Goal: Task Accomplishment & Management: Manage account settings

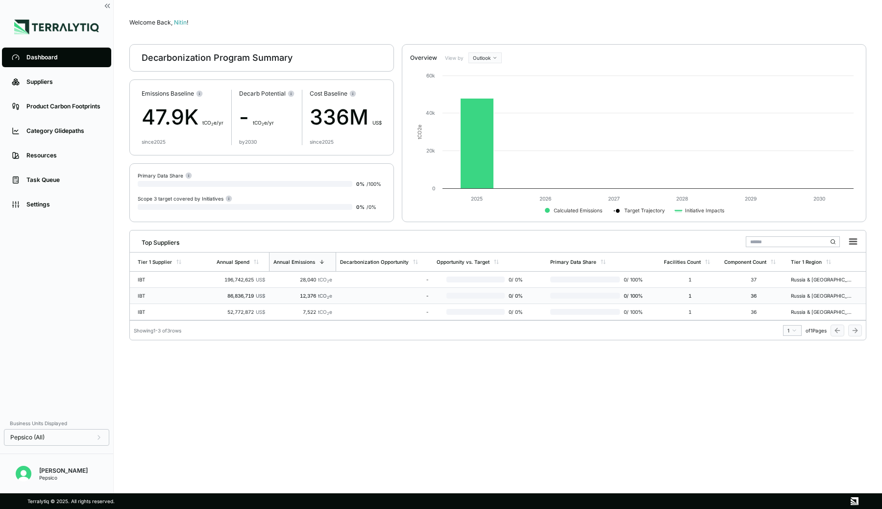
click at [150, 296] on div "IBT" at bounding box center [169, 296] width 63 height 6
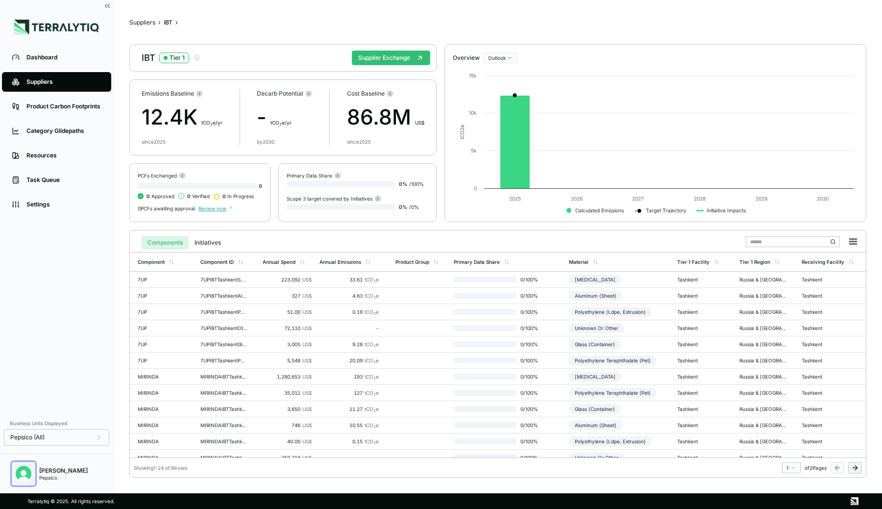
click at [25, 469] on img "Open user button" at bounding box center [24, 474] width 16 height 16
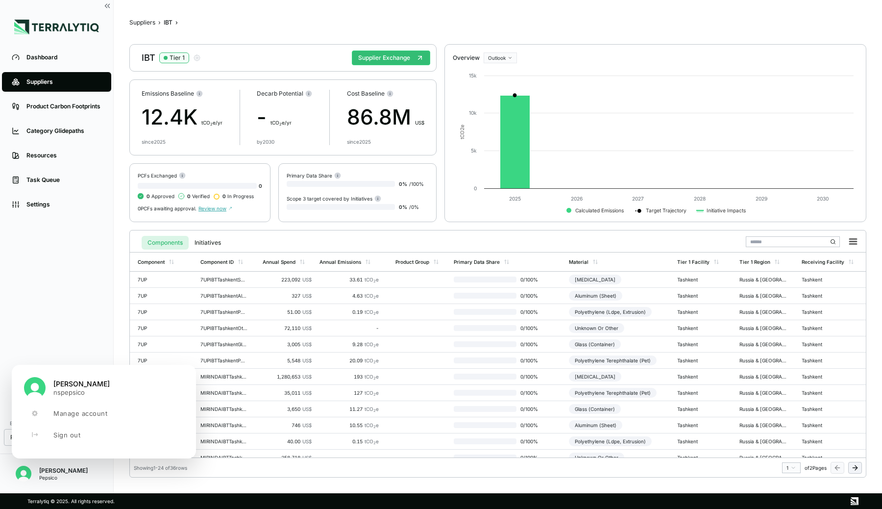
click at [71, 252] on div "Dashboard Suppliers Product Carbon Footprints Category Glidepaths Resources Tas…" at bounding box center [56, 229] width 113 height 368
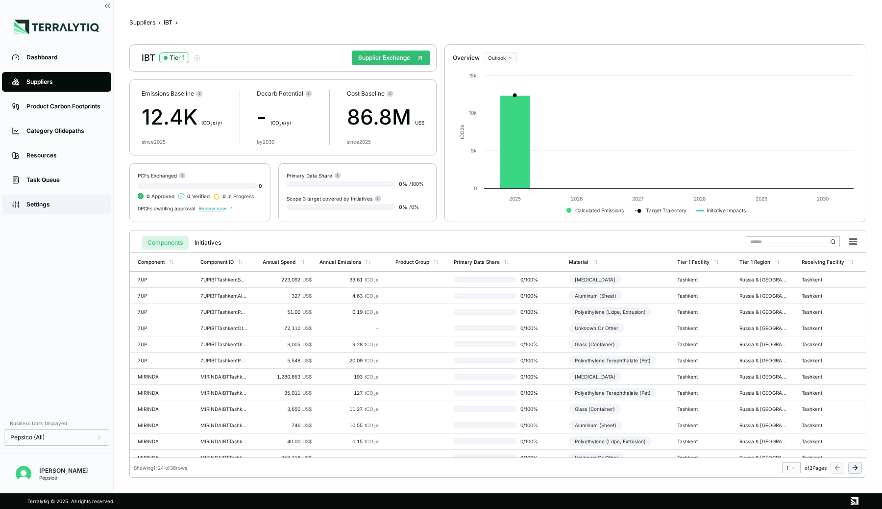
click at [53, 206] on div "Settings" at bounding box center [63, 204] width 75 height 8
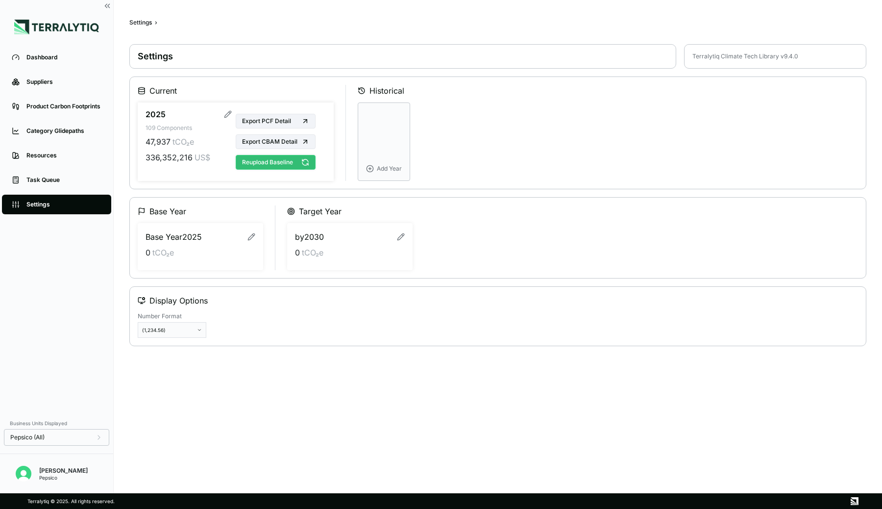
click at [267, 163] on button "Reupload Baseline" at bounding box center [276, 162] width 80 height 15
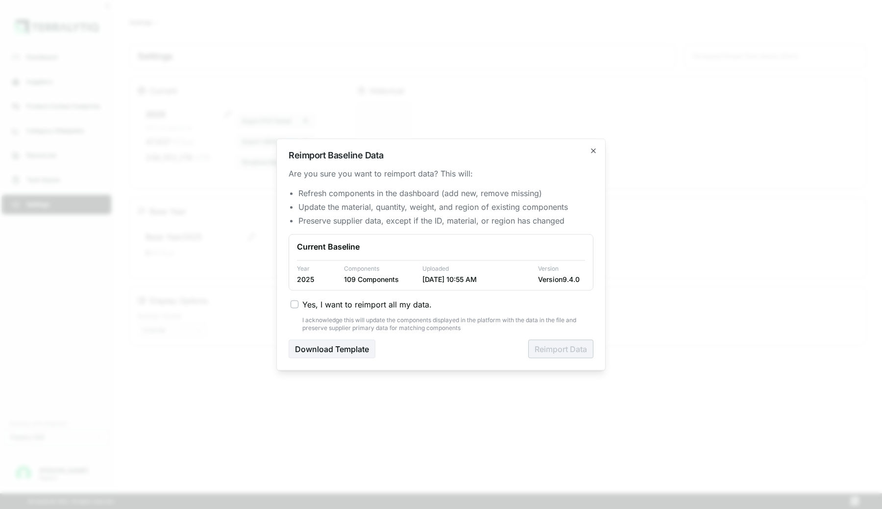
click at [296, 304] on button "Yes, I want to reimport all my data." at bounding box center [295, 304] width 8 height 8
click at [548, 351] on button "Reimport Data" at bounding box center [560, 349] width 65 height 19
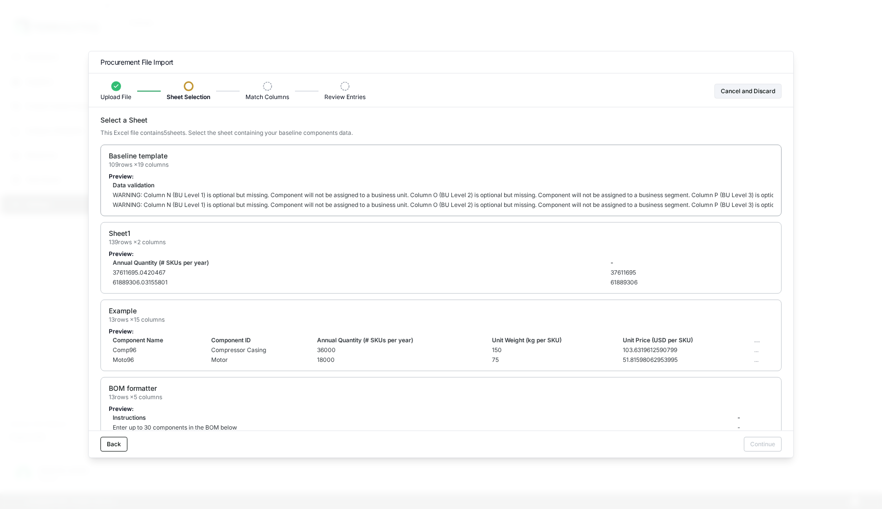
click at [536, 173] on p "Preview:" at bounding box center [441, 177] width 665 height 8
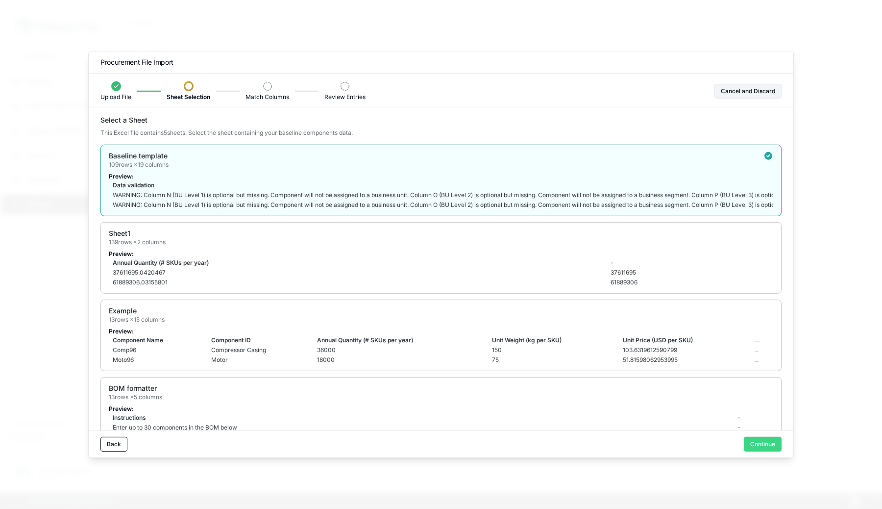
click at [775, 443] on button "Continue" at bounding box center [763, 444] width 38 height 15
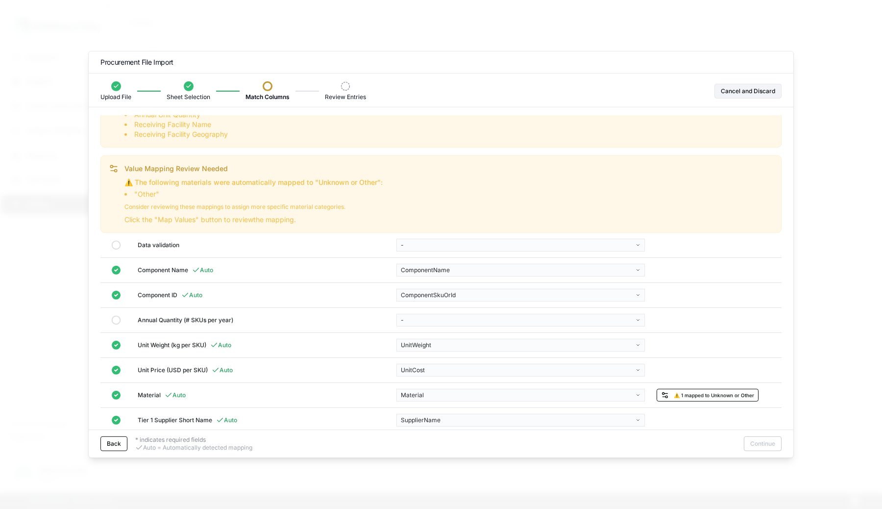
scroll to position [43, 0]
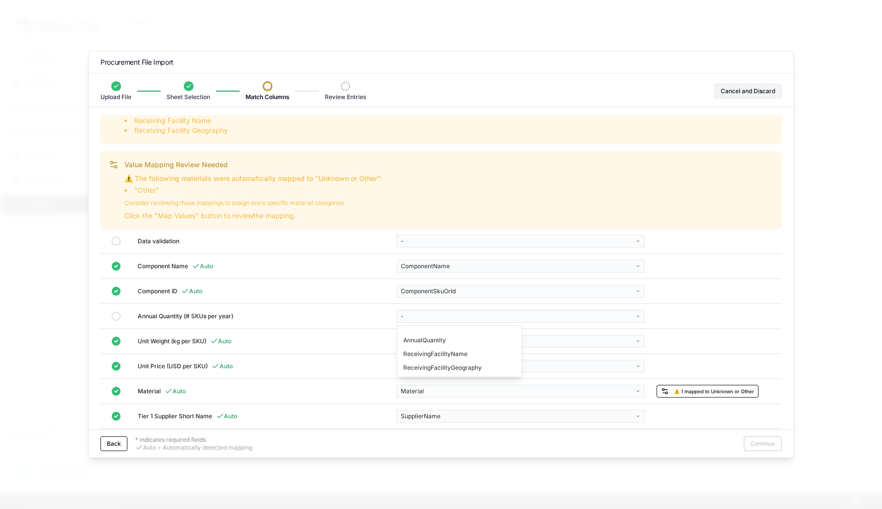
click at [460, 313] on body "Dashboard Suppliers Product Carbon Footprints Category Glidepaths Resources Tas…" at bounding box center [441, 254] width 882 height 509
click at [437, 338] on div "AnnualQuantity" at bounding box center [459, 340] width 121 height 14
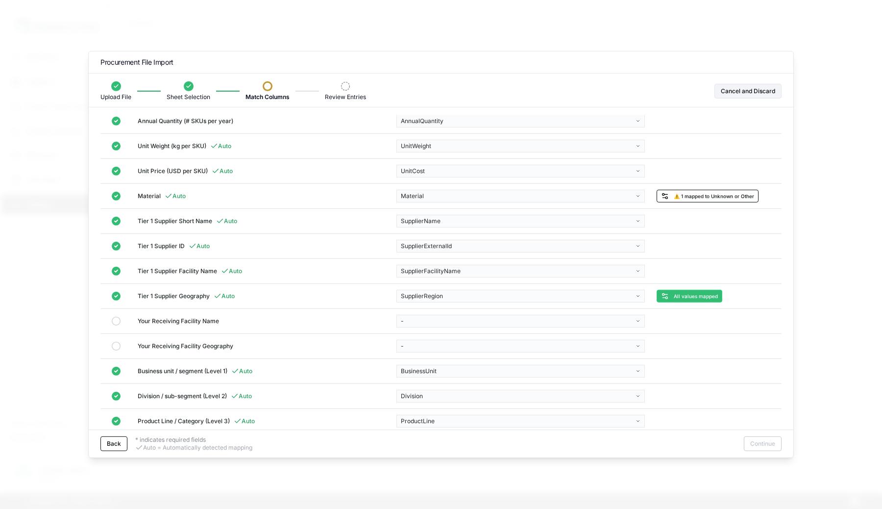
scroll to position [229, 0]
click at [431, 320] on body "Dashboard Suppliers Product Carbon Footprints Category Glidepaths Resources Tas…" at bounding box center [441, 254] width 882 height 509
click at [424, 342] on div "ReceivingFacilityName" at bounding box center [459, 345] width 121 height 14
click at [424, 342] on body "Dashboard Suppliers Product Carbon Footprints Category Glidepaths Resources Tas…" at bounding box center [441, 254] width 882 height 509
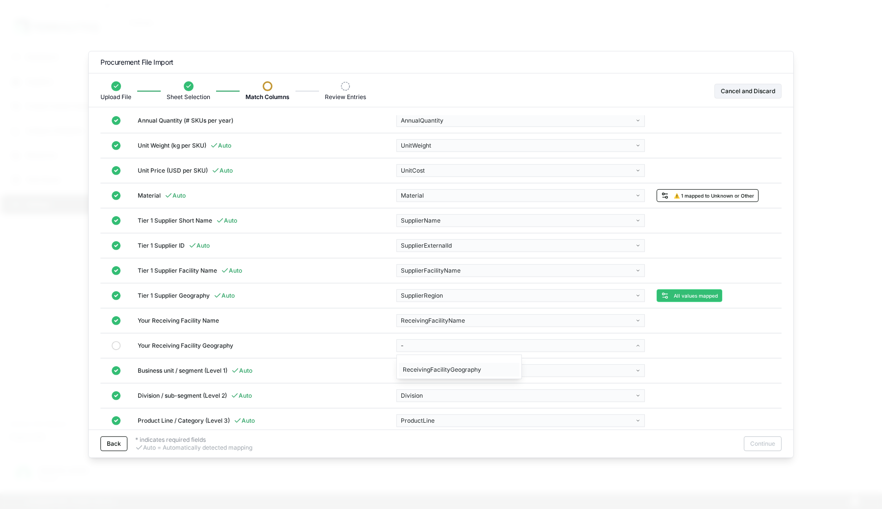
click at [424, 369] on div "ReceivingFacilityGeography" at bounding box center [459, 370] width 121 height 14
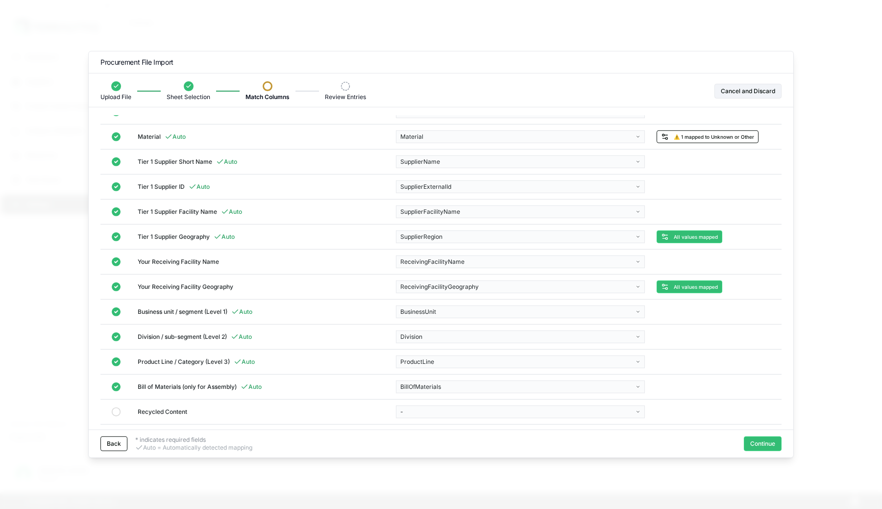
scroll to position [245, 0]
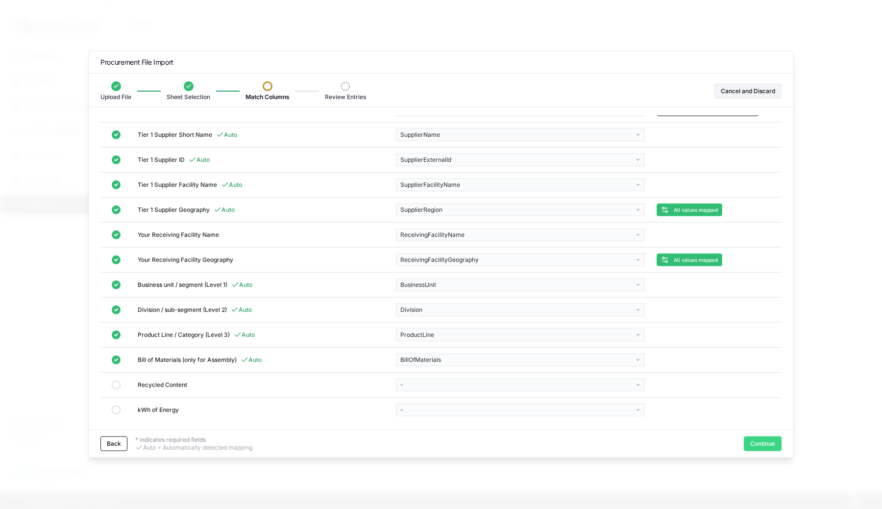
click at [753, 440] on button "Continue" at bounding box center [763, 443] width 38 height 15
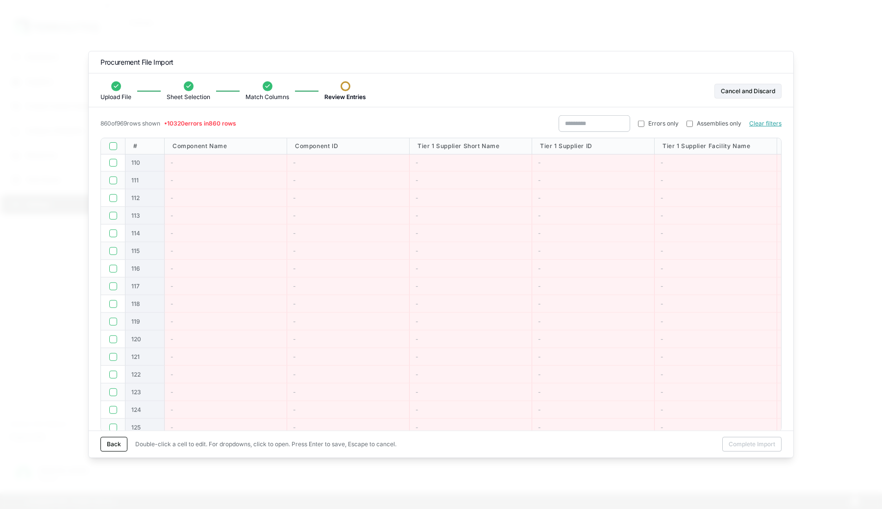
click at [114, 145] on button "button" at bounding box center [113, 146] width 8 height 8
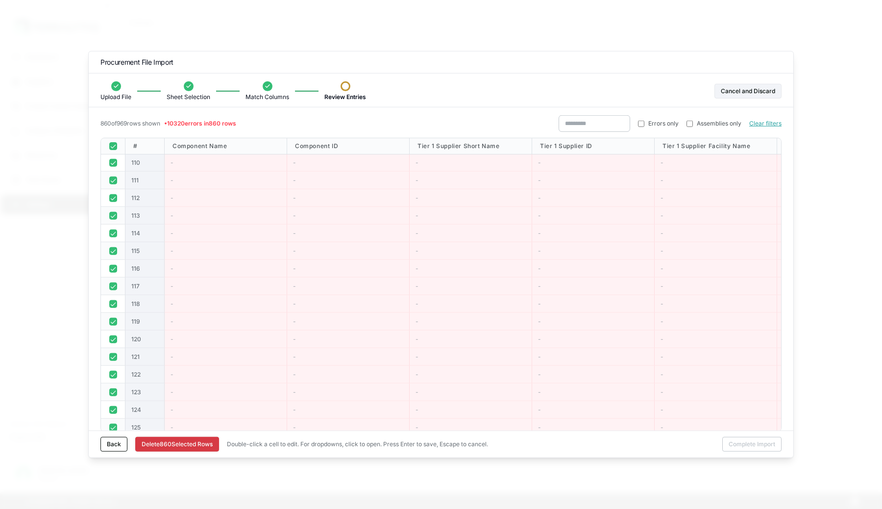
click at [170, 442] on button "Delete 860 Selected Row s" at bounding box center [177, 444] width 84 height 15
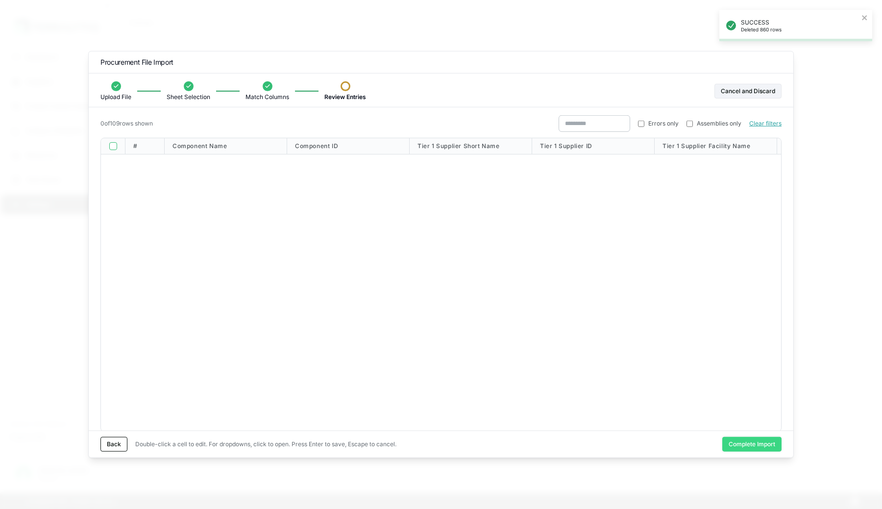
click at [734, 444] on button "Complete Import" at bounding box center [752, 444] width 59 height 15
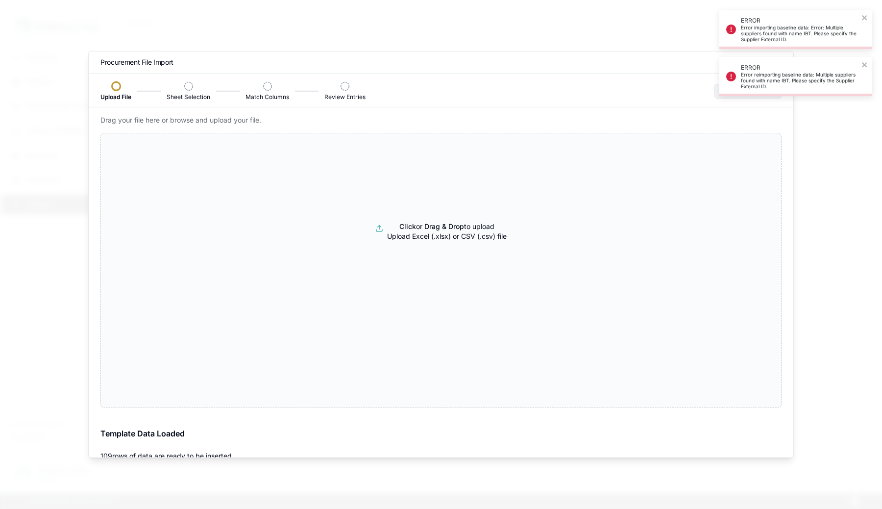
click at [790, 35] on div at bounding box center [441, 254] width 882 height 509
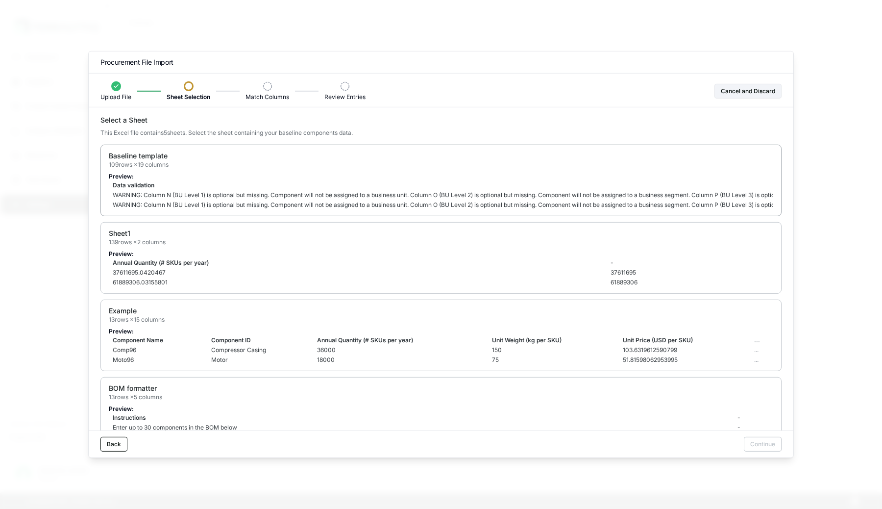
click at [615, 181] on td "Data validation" at bounding box center [533, 185] width 849 height 10
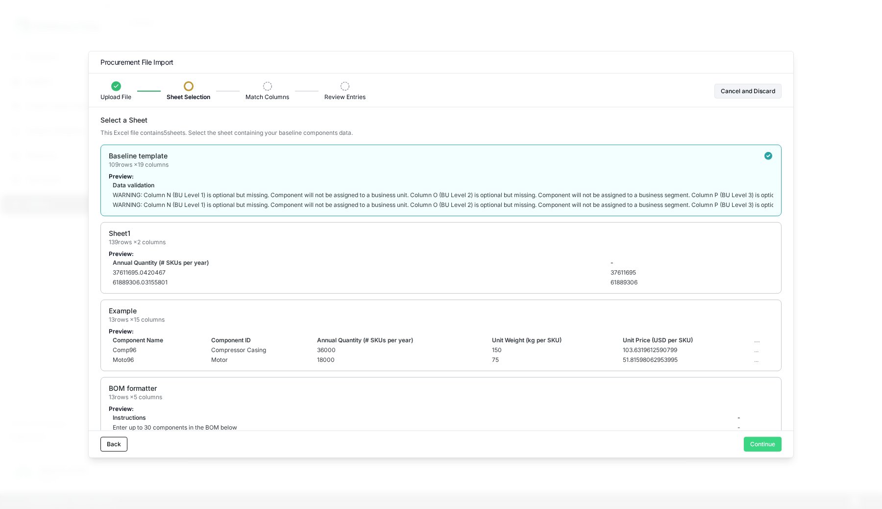
click at [758, 444] on button "Continue" at bounding box center [763, 444] width 38 height 15
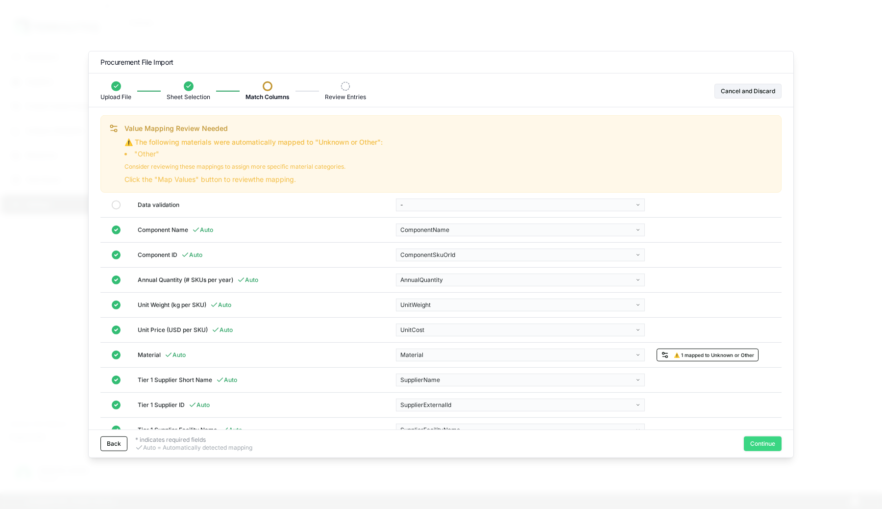
click at [756, 444] on button "Continue" at bounding box center [763, 443] width 38 height 15
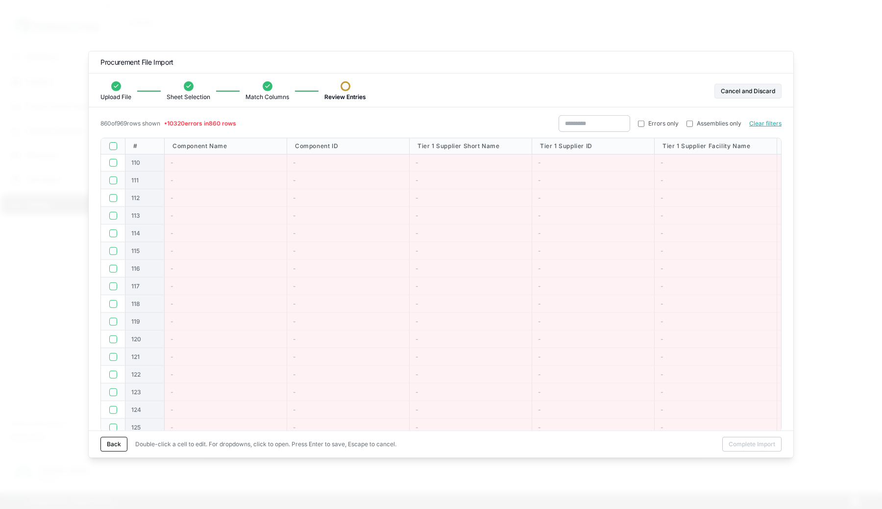
click at [110, 144] on button "button" at bounding box center [113, 146] width 8 height 8
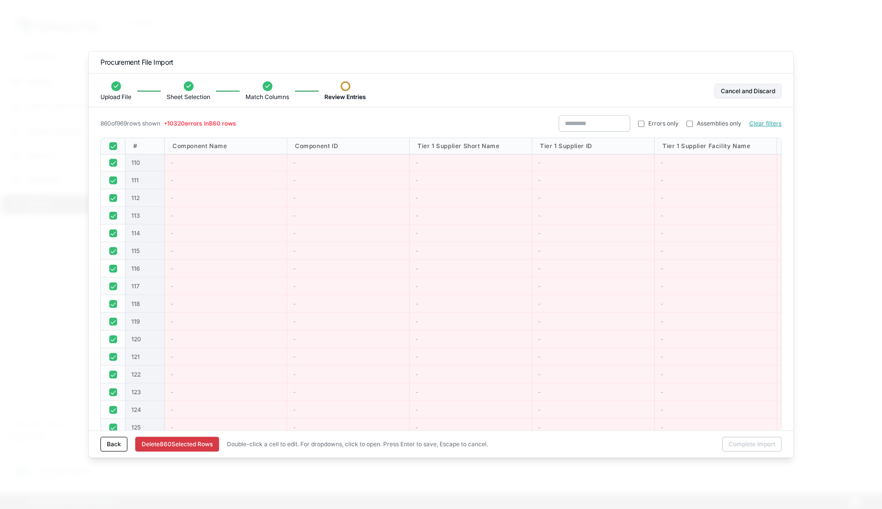
click at [156, 443] on button "Delete 860 Selected Row s" at bounding box center [177, 444] width 84 height 15
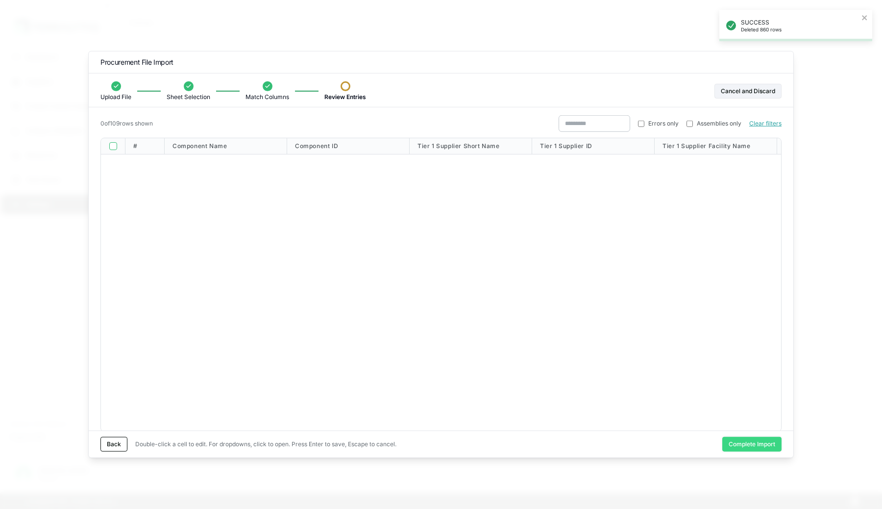
click at [737, 446] on button "Complete Import" at bounding box center [752, 444] width 59 height 15
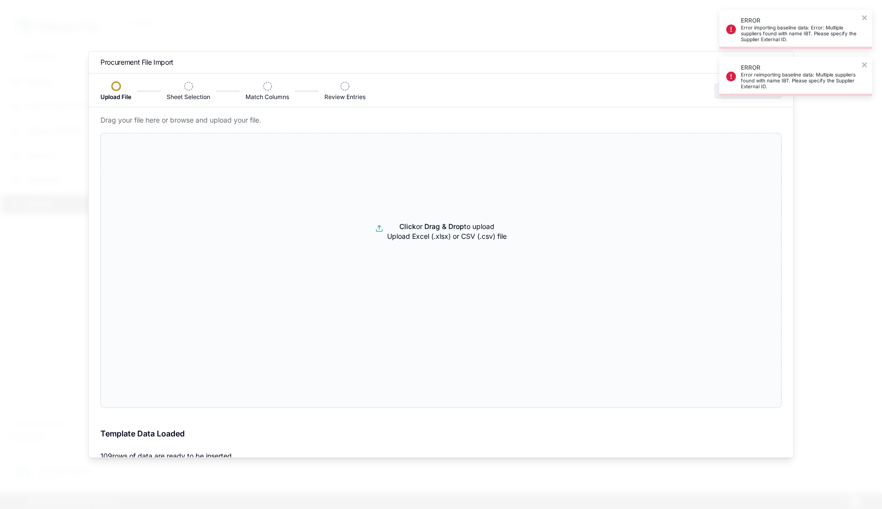
click at [805, 77] on div at bounding box center [441, 254] width 882 height 509
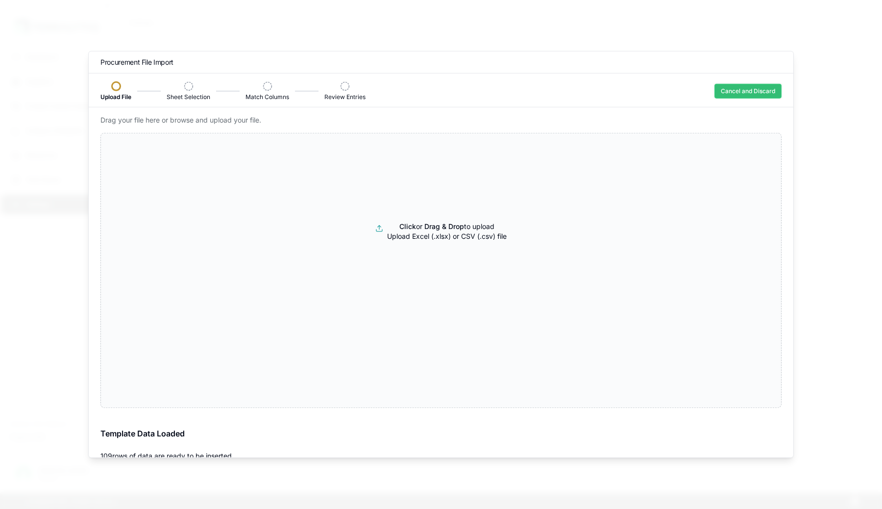
click at [763, 92] on button "Cancel and Discard" at bounding box center [748, 91] width 67 height 15
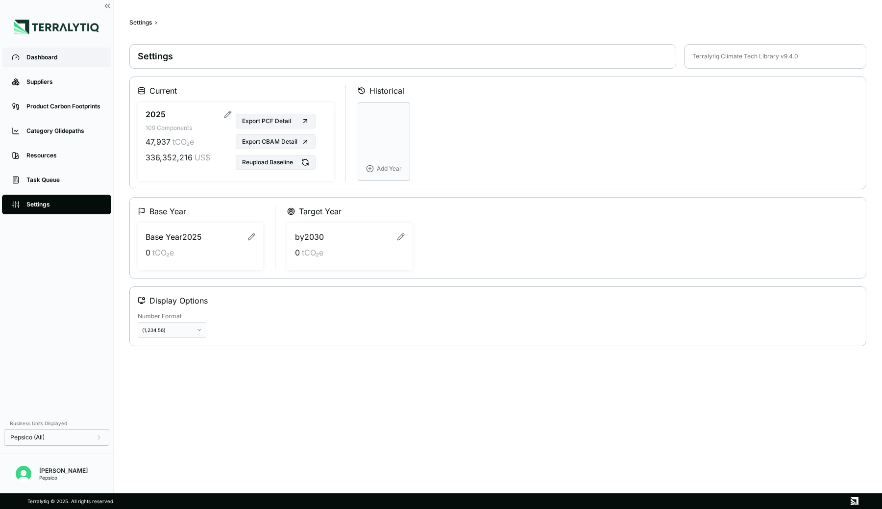
click at [44, 53] on div "Dashboard" at bounding box center [63, 57] width 75 height 8
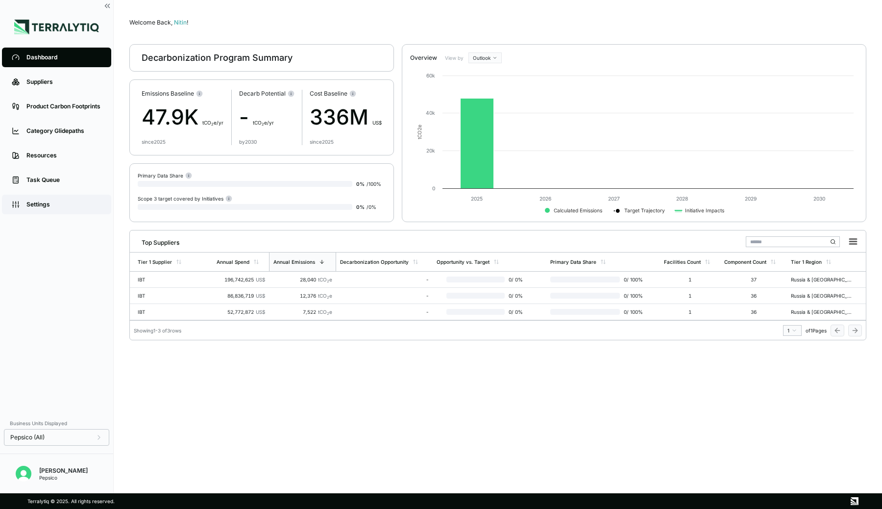
click at [43, 200] on link "Settings" at bounding box center [56, 205] width 109 height 20
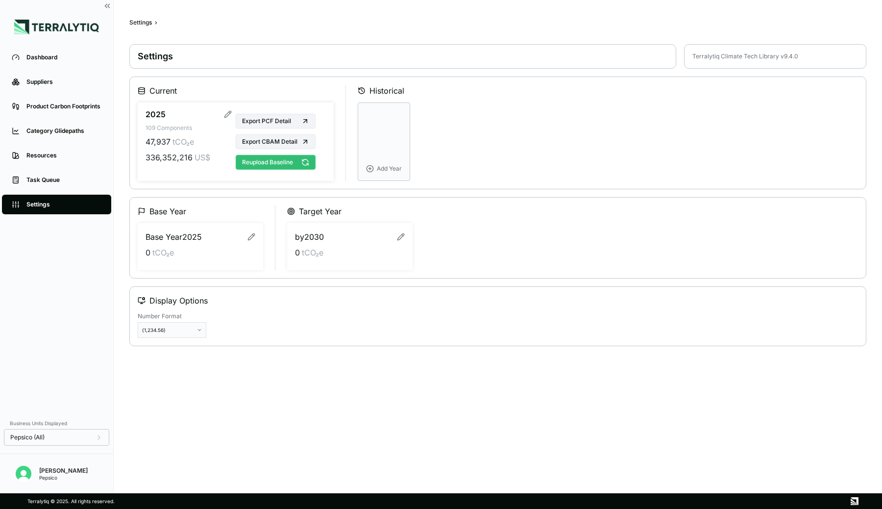
click at [255, 163] on button "Reupload Baseline" at bounding box center [276, 162] width 80 height 15
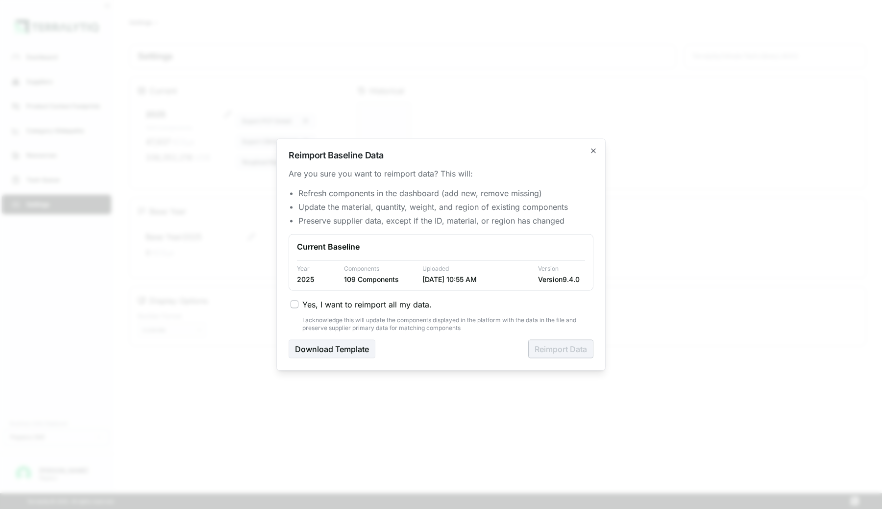
click at [314, 303] on span "Yes, I want to reimport all my data." at bounding box center [366, 305] width 129 height 12
click at [299, 303] on button "Yes, I want to reimport all my data." at bounding box center [295, 304] width 8 height 8
click at [546, 345] on button "Reimport Data" at bounding box center [560, 349] width 65 height 19
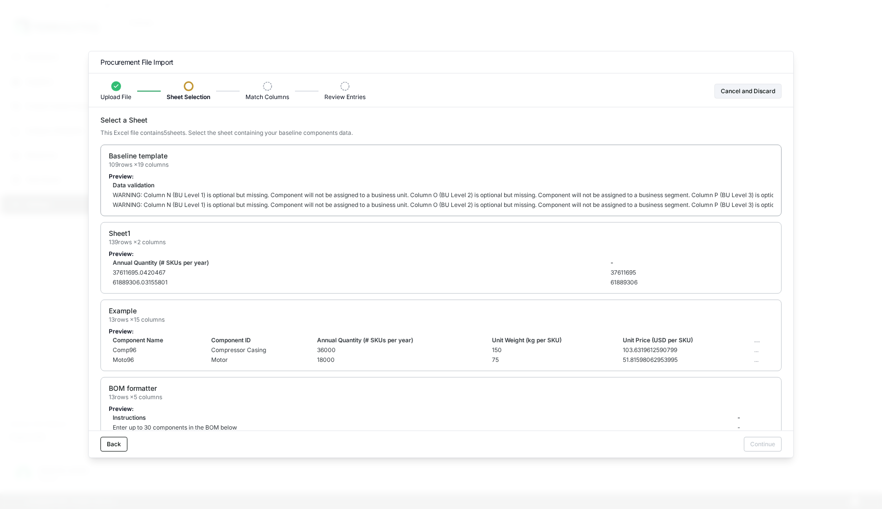
click at [508, 159] on div "Baseline template 109 rows × 19 columns" at bounding box center [441, 160] width 665 height 18
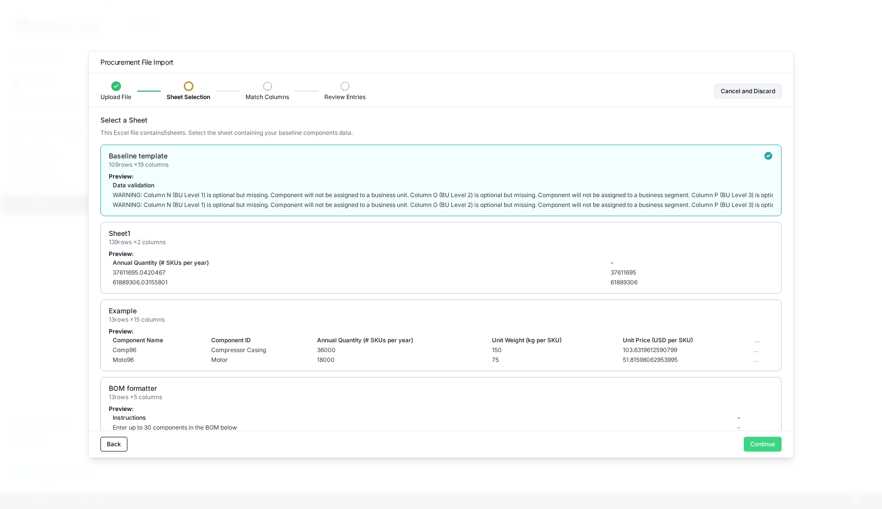
click at [751, 441] on button "Continue" at bounding box center [763, 444] width 38 height 15
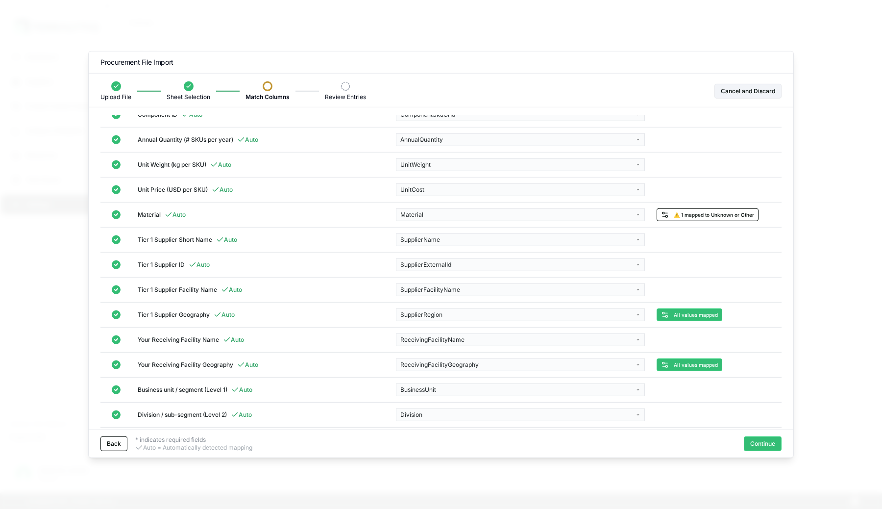
scroll to position [245, 0]
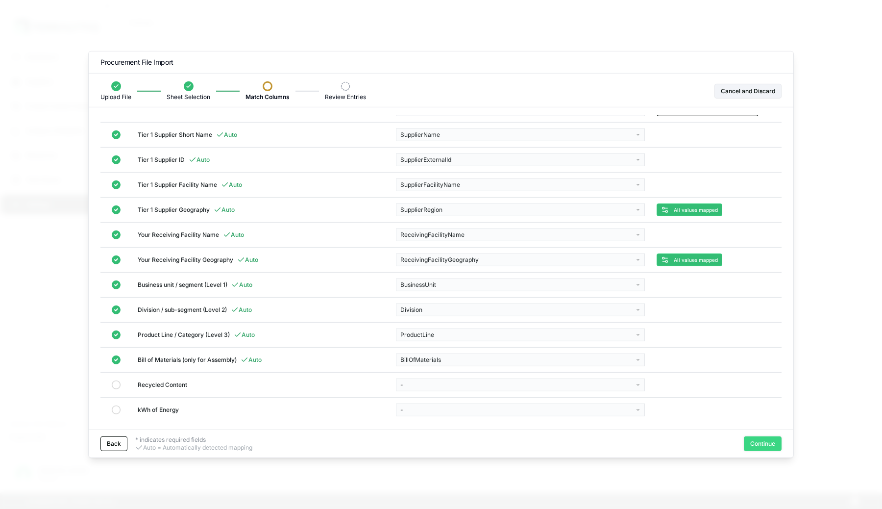
click at [767, 446] on button "Continue" at bounding box center [763, 443] width 38 height 15
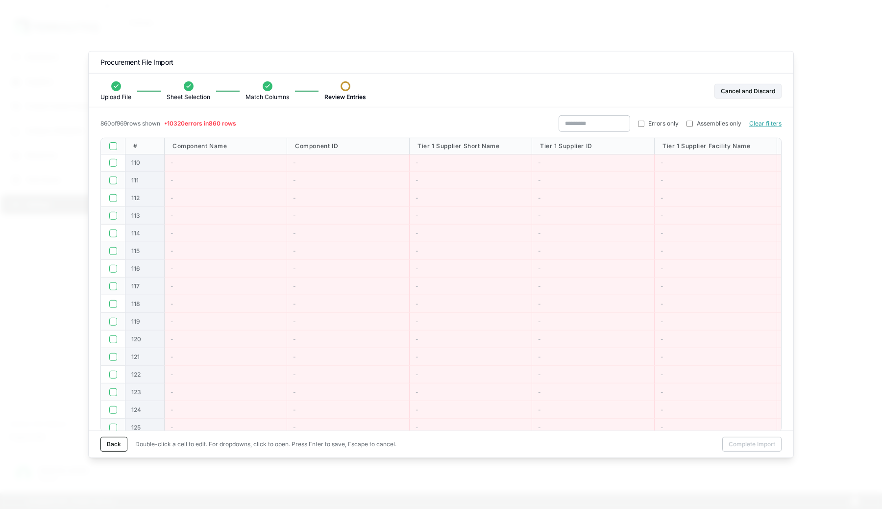
click at [113, 144] on button "button" at bounding box center [113, 146] width 8 height 8
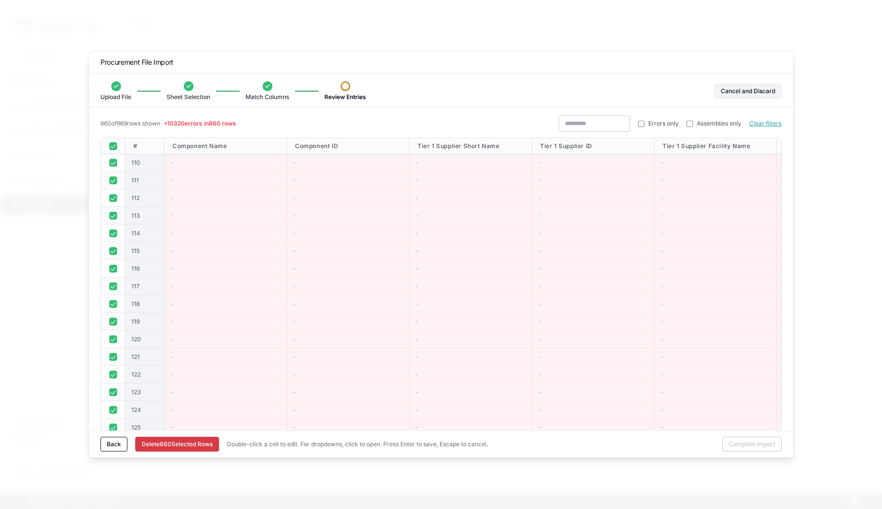
click at [189, 443] on button "Delete 860 Selected Row s" at bounding box center [177, 444] width 84 height 15
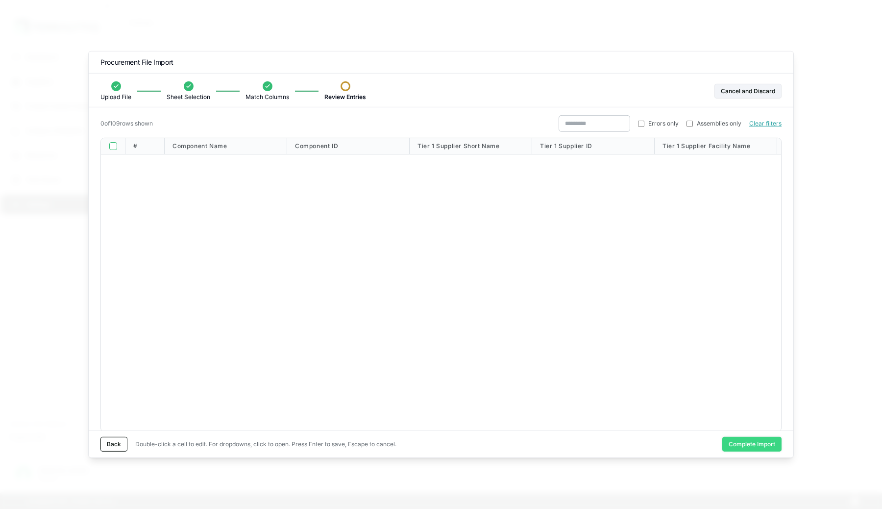
click at [755, 445] on button "Complete Import" at bounding box center [752, 444] width 59 height 15
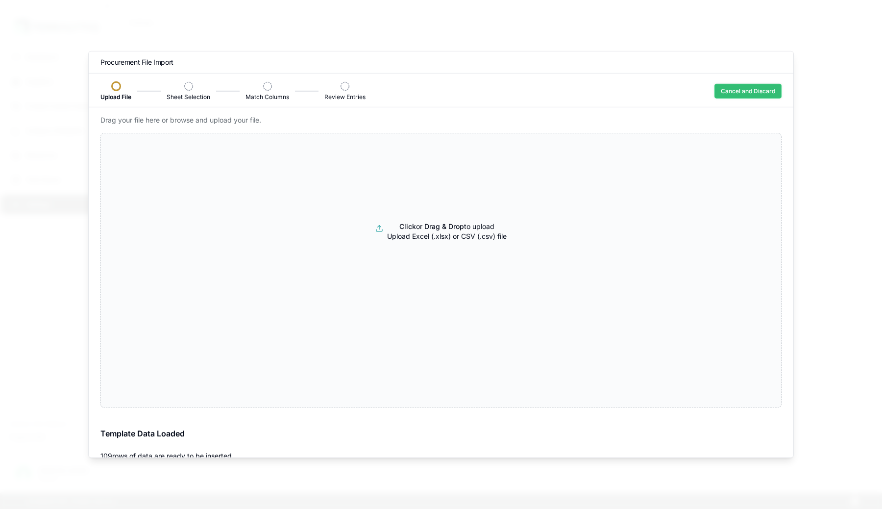
click at [738, 86] on button "Cancel and Discard" at bounding box center [748, 91] width 67 height 15
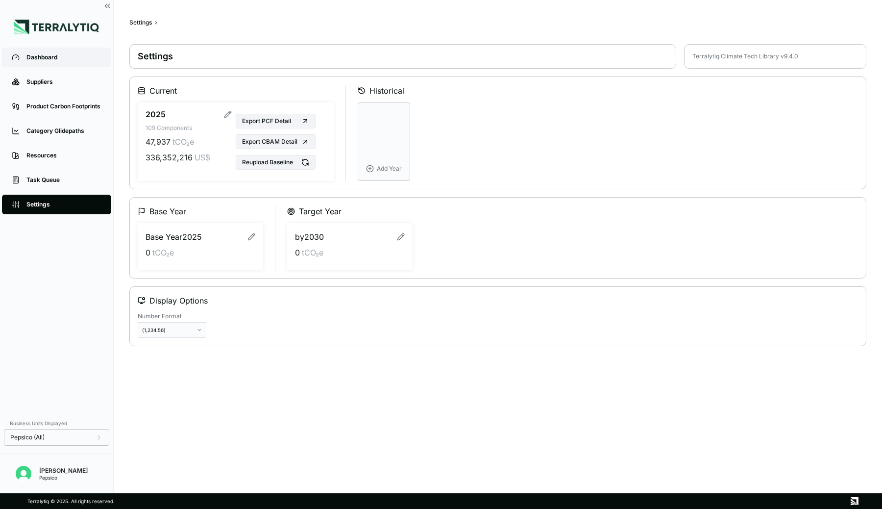
click at [69, 55] on div "Dashboard" at bounding box center [63, 57] width 75 height 8
click at [275, 165] on button "Reupload Baseline" at bounding box center [276, 162] width 80 height 15
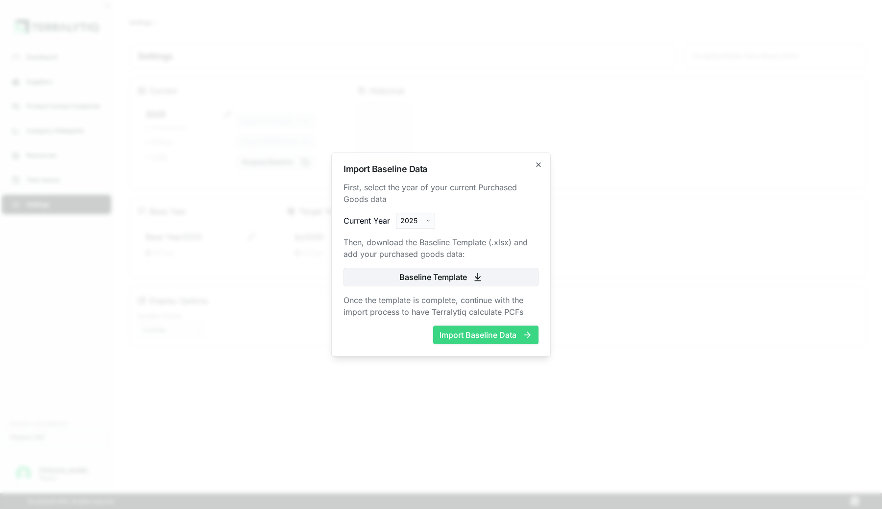
click at [466, 333] on button "Import Baseline Data" at bounding box center [485, 334] width 105 height 19
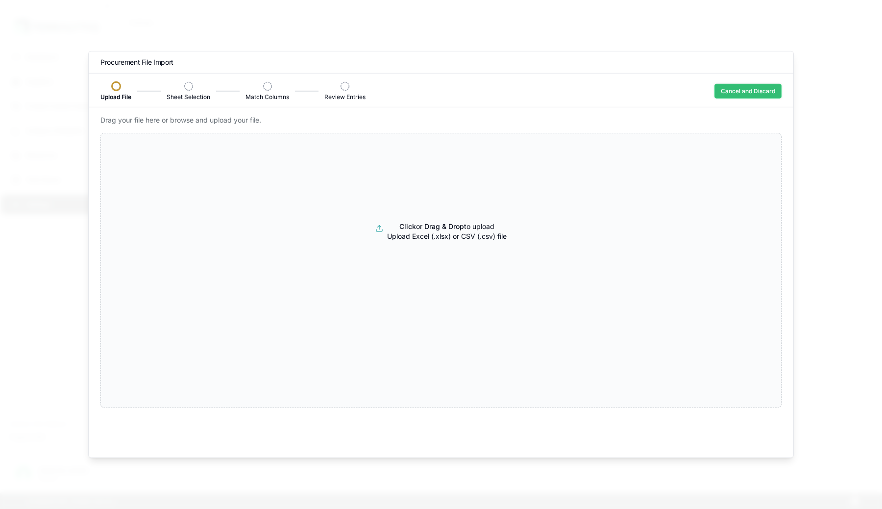
click at [758, 92] on button "Cancel and Discard" at bounding box center [748, 91] width 67 height 15
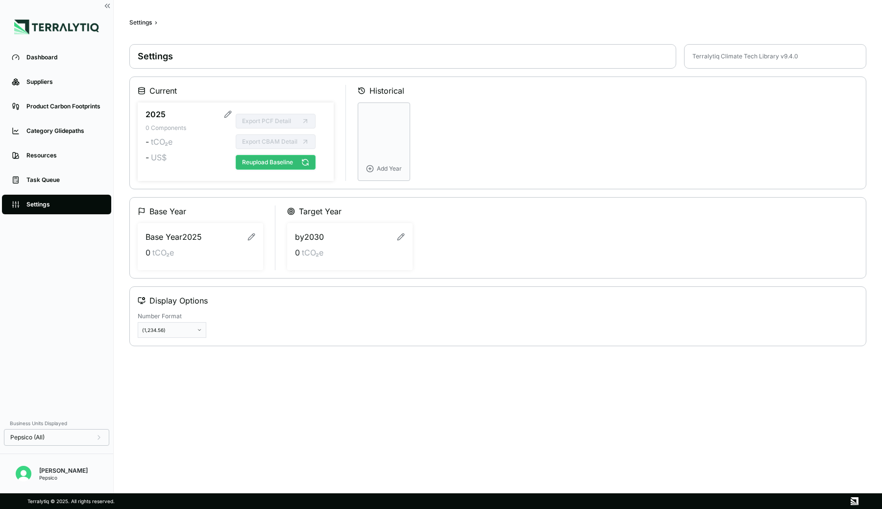
click at [260, 159] on button "Reupload Baseline" at bounding box center [276, 162] width 80 height 15
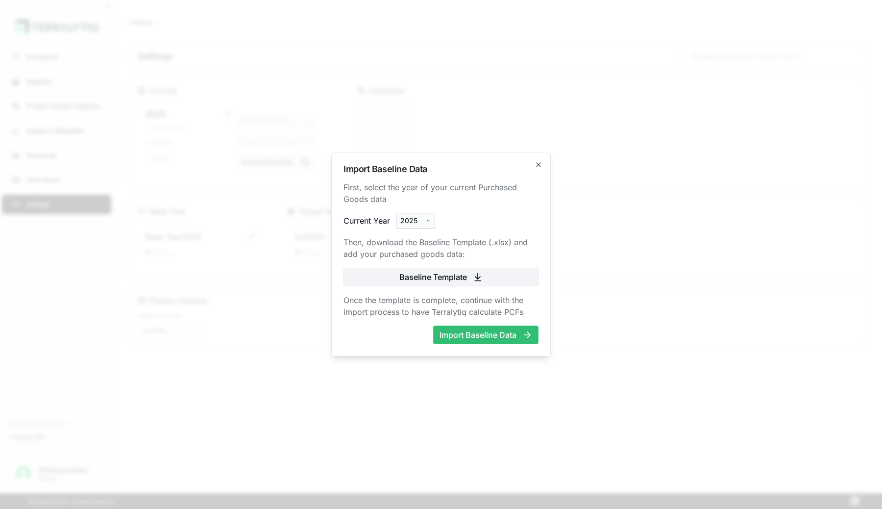
click at [424, 224] on body "Dashboard Suppliers Product Carbon Footprints Category Glidepaths Resources Tas…" at bounding box center [441, 254] width 882 height 509
click at [416, 260] on div "2024" at bounding box center [428, 263] width 58 height 12
click at [468, 331] on button "Import Baseline Data" at bounding box center [485, 334] width 105 height 19
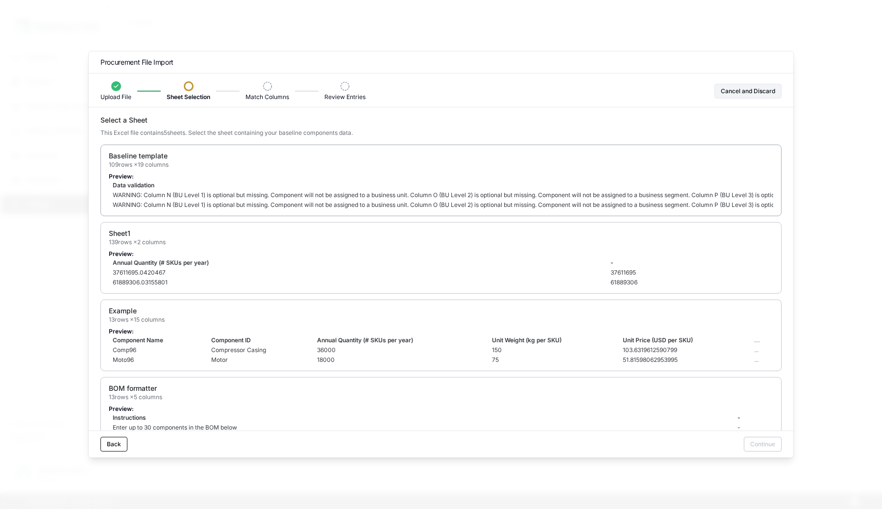
click at [552, 167] on div "Baseline template 109 rows × 19 columns" at bounding box center [441, 160] width 665 height 18
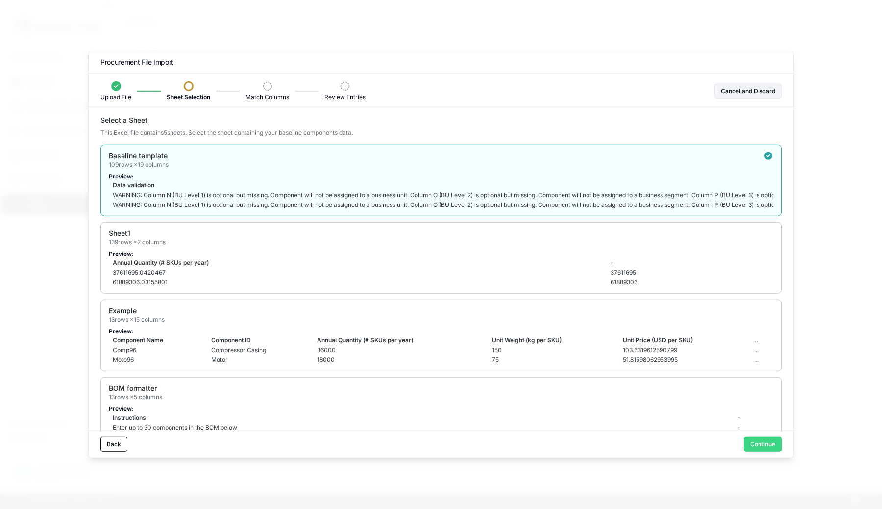
click at [755, 440] on button "Continue" at bounding box center [763, 444] width 38 height 15
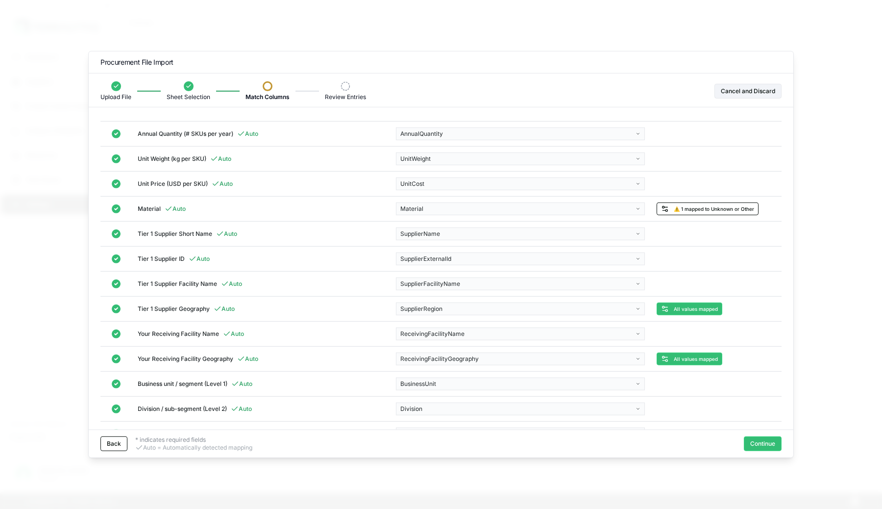
scroll to position [156, 0]
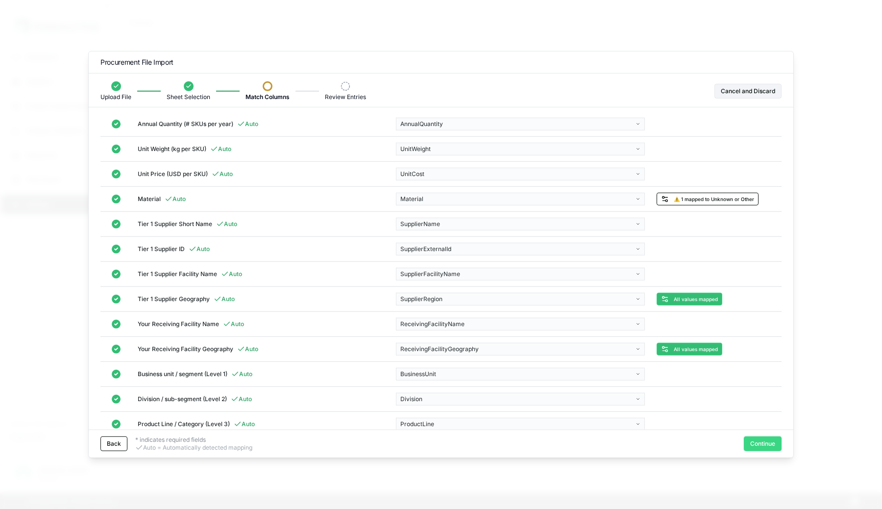
click at [751, 441] on button "Continue" at bounding box center [763, 443] width 38 height 15
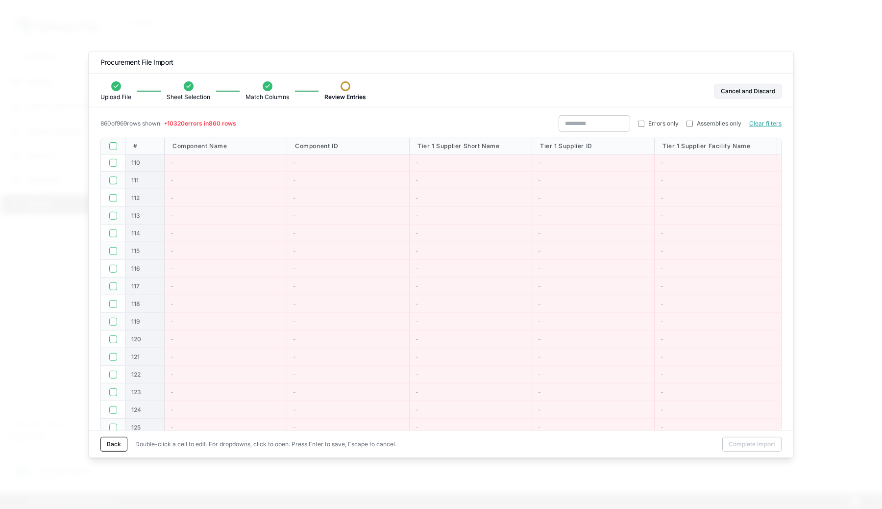
click at [112, 147] on button "button" at bounding box center [113, 146] width 8 height 8
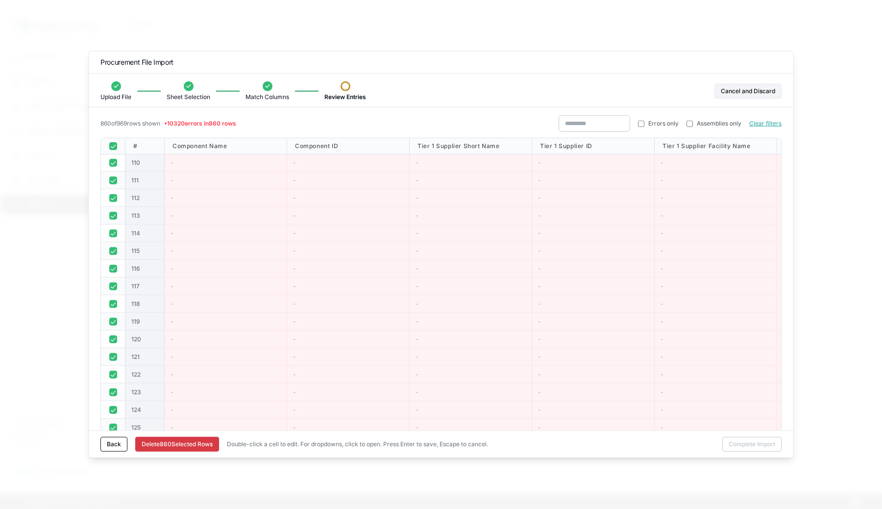
click at [175, 443] on button "Delete 860 Selected Row s" at bounding box center [177, 444] width 84 height 15
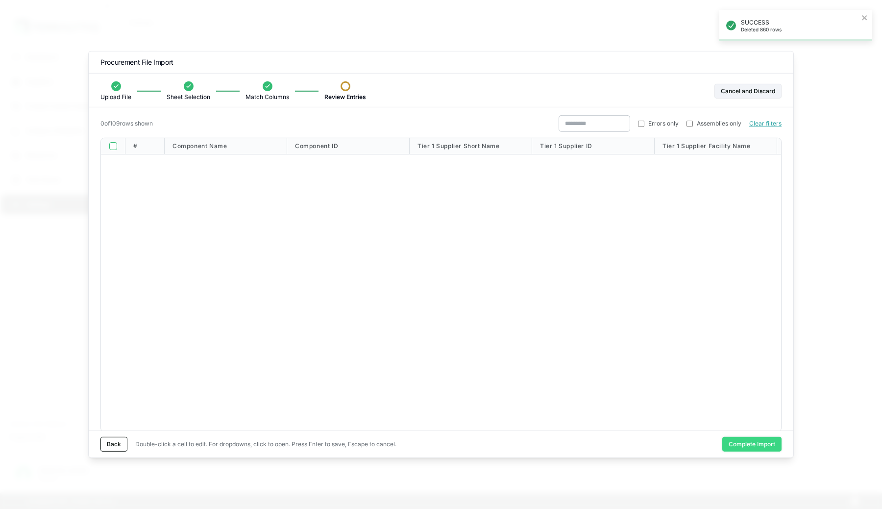
click at [766, 440] on button "Complete Import" at bounding box center [752, 444] width 59 height 15
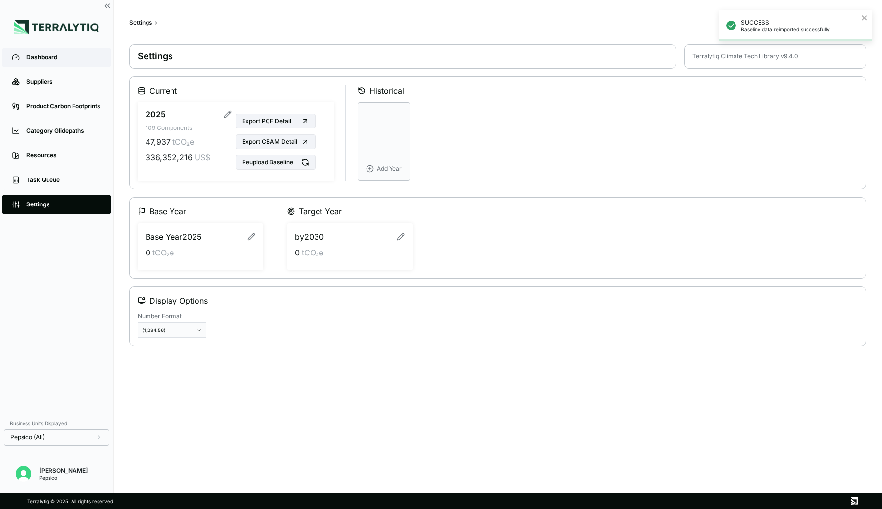
click at [61, 52] on link "Dashboard" at bounding box center [56, 58] width 109 height 20
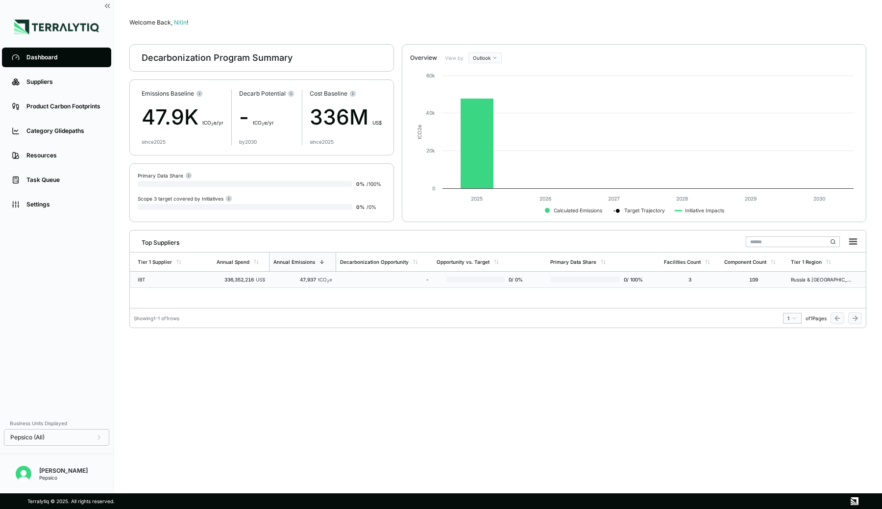
click at [216, 281] on td "336,352,216 US$" at bounding box center [241, 280] width 56 height 16
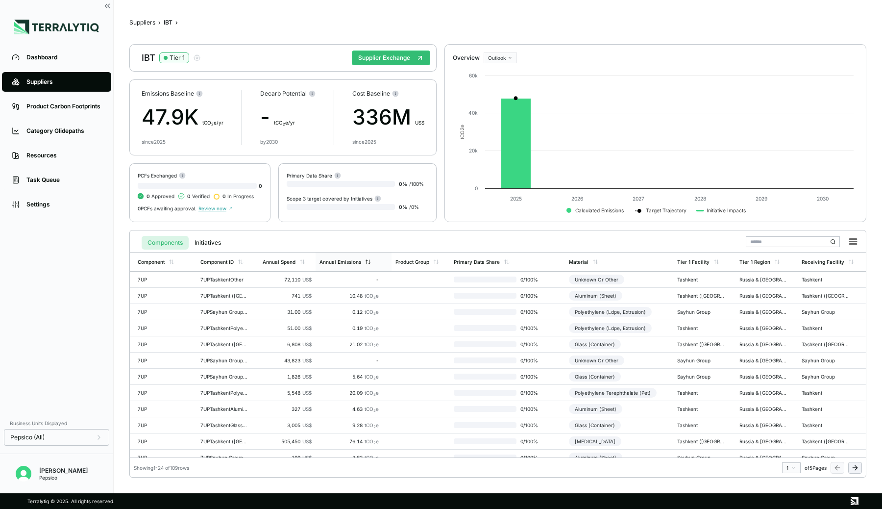
click at [352, 264] on div "Annual Emissions" at bounding box center [341, 262] width 42 height 6
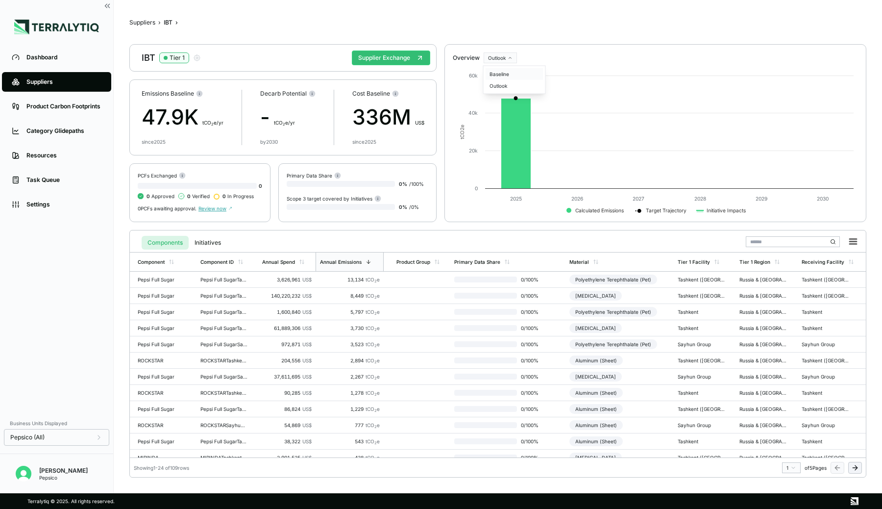
click at [503, 77] on div "Baseline" at bounding box center [515, 74] width 58 height 12
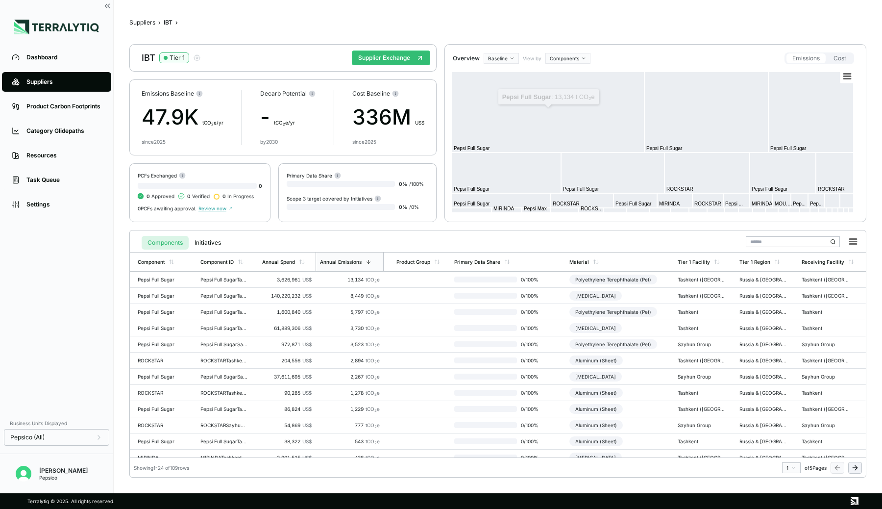
click at [568, 54] on html "Dashboard Suppliers Product Carbon Footprints Category Glidepaths Resources Tas…" at bounding box center [441, 254] width 882 height 509
click at [564, 84] on div "Materials" at bounding box center [576, 86] width 58 height 12
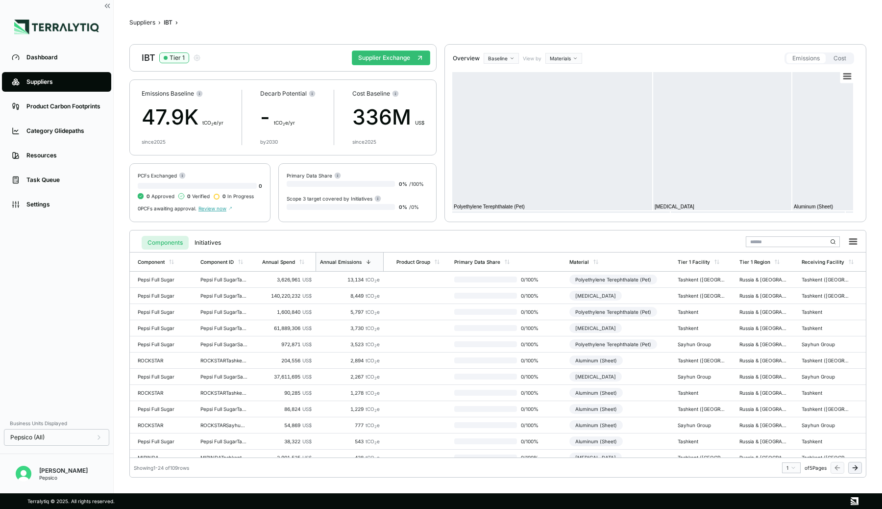
click at [563, 59] on html "Dashboard Suppliers Product Carbon Footprints Category Glidepaths Resources Tas…" at bounding box center [441, 254] width 882 height 509
click at [566, 74] on div "Components" at bounding box center [576, 75] width 58 height 12
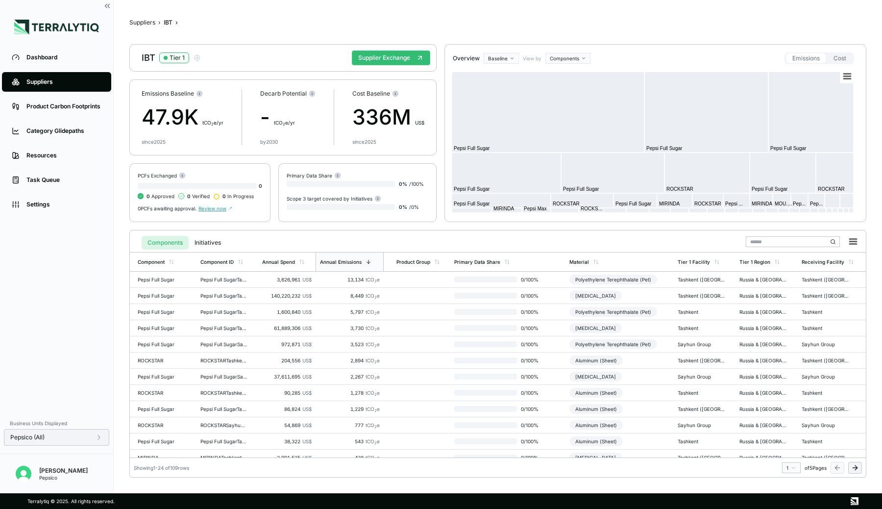
click at [80, 440] on div "Pepsico (All)" at bounding box center [56, 437] width 93 height 8
click at [72, 336] on div "Dashboard Suppliers Product Carbon Footprints Category Glidepaths Resources Tas…" at bounding box center [56, 229] width 113 height 368
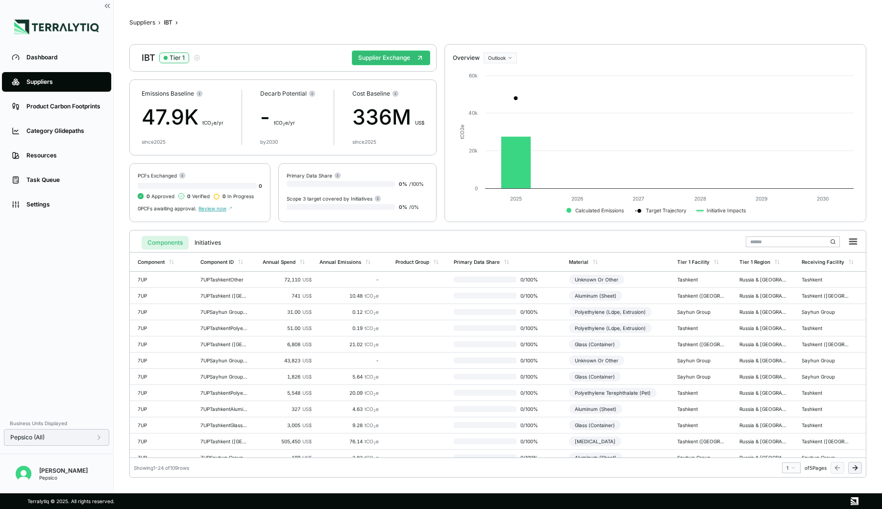
click at [49, 432] on div "Pepsico (All)" at bounding box center [56, 437] width 105 height 17
click at [73, 438] on div "Pepsico (All)" at bounding box center [56, 437] width 93 height 8
click at [49, 367] on div "Dashboard Suppliers Product Carbon Footprints Category Glidepaths Resources Tas…" at bounding box center [56, 229] width 113 height 368
click at [169, 261] on icon at bounding box center [172, 262] width 6 height 6
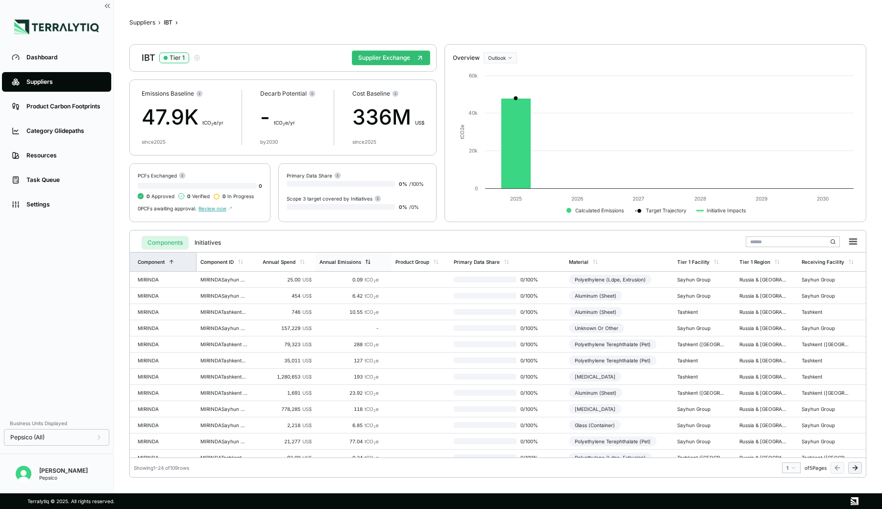
click at [363, 264] on div "Annual Emissions" at bounding box center [349, 261] width 67 height 19
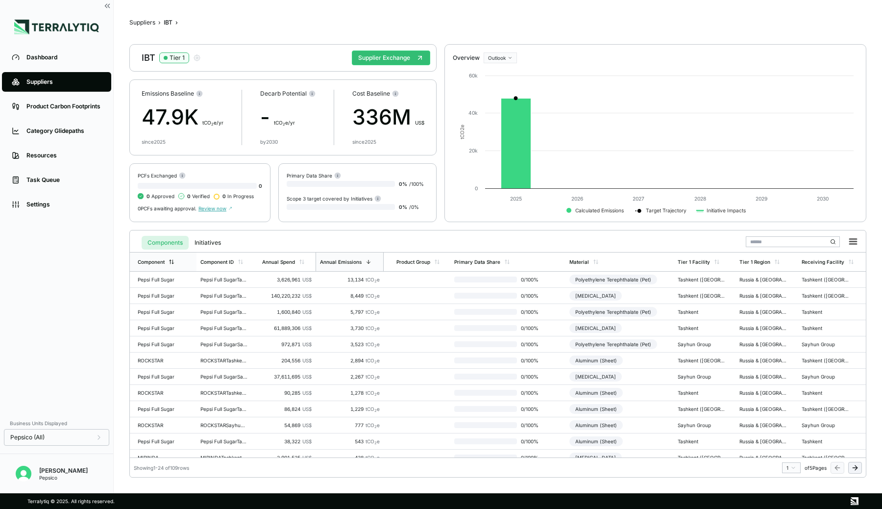
click at [160, 262] on div "Component" at bounding box center [151, 262] width 27 height 6
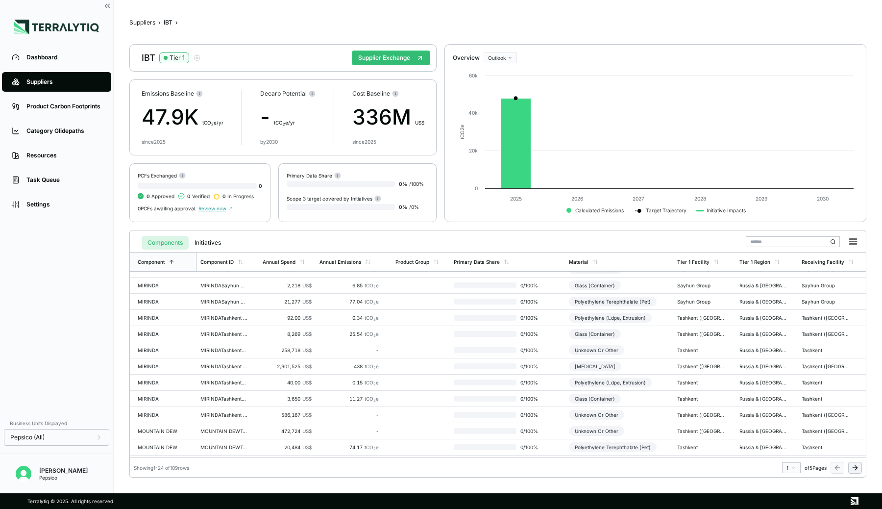
scroll to position [140, 0]
click at [291, 263] on div "Annual Spend" at bounding box center [279, 262] width 33 height 6
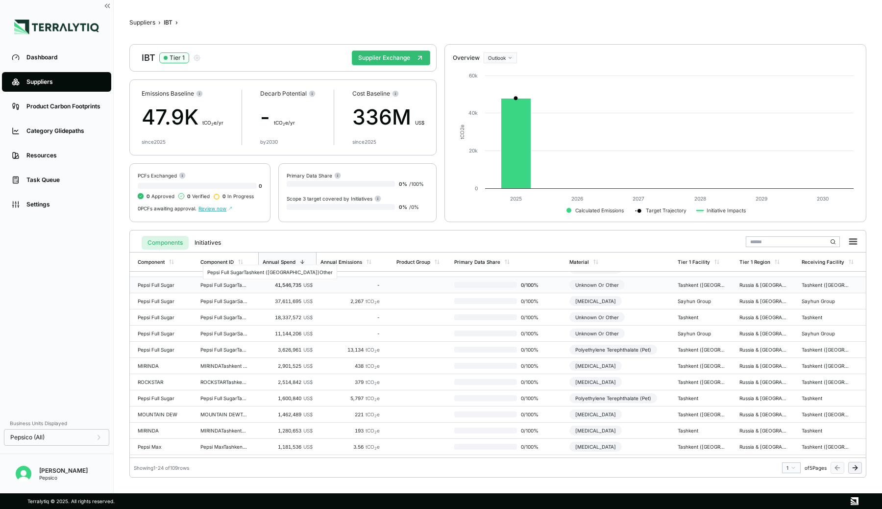
click at [232, 287] on div "Pepsi Full SugarTashkent ([GEOGRAPHIC_DATA])Other" at bounding box center [223, 285] width 47 height 6
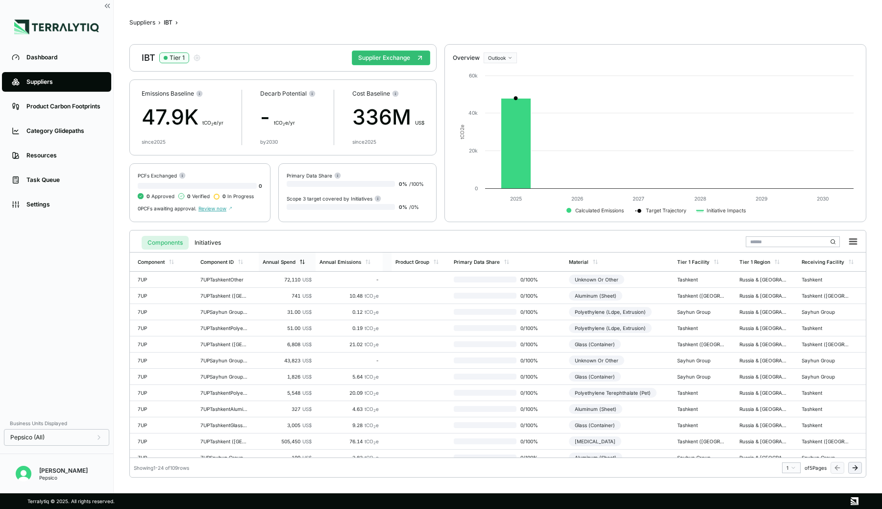
click at [299, 263] on div "Annual Spend" at bounding box center [284, 262] width 43 height 6
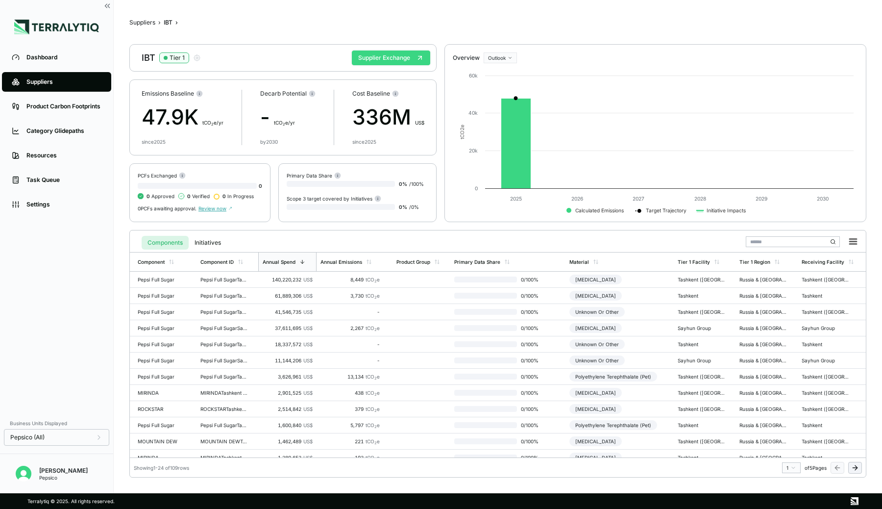
click at [383, 61] on button "Supplier Exchange" at bounding box center [391, 57] width 78 height 15
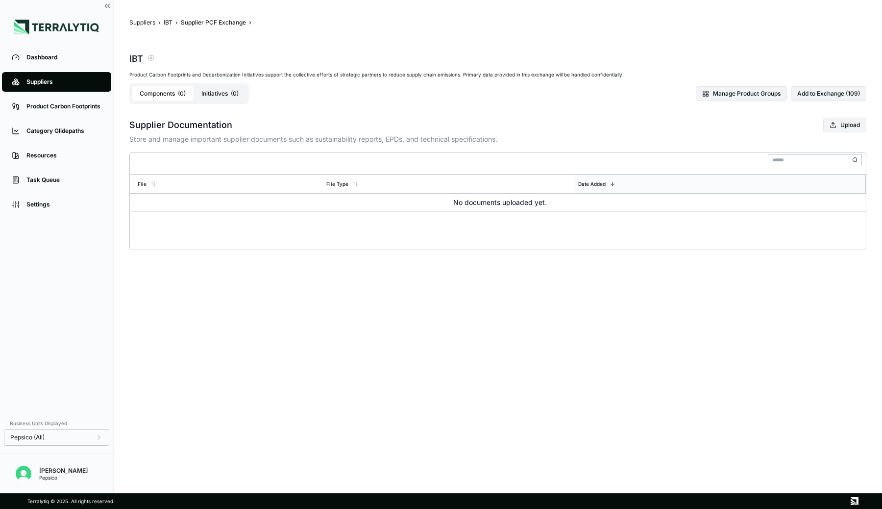
click at [150, 56] on icon "button" at bounding box center [151, 58] width 8 height 8
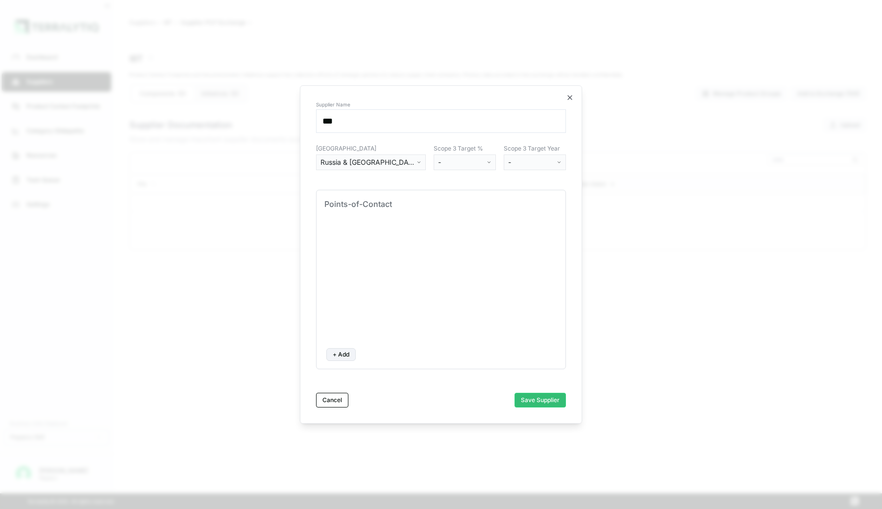
click at [356, 203] on div "Points-of-Contact" at bounding box center [440, 204] width 233 height 12
click at [344, 353] on button "+ Add" at bounding box center [340, 354] width 29 height 13
click at [358, 238] on input at bounding box center [367, 236] width 78 height 14
type input "**********"
click at [428, 238] on input at bounding box center [473, 236] width 125 height 14
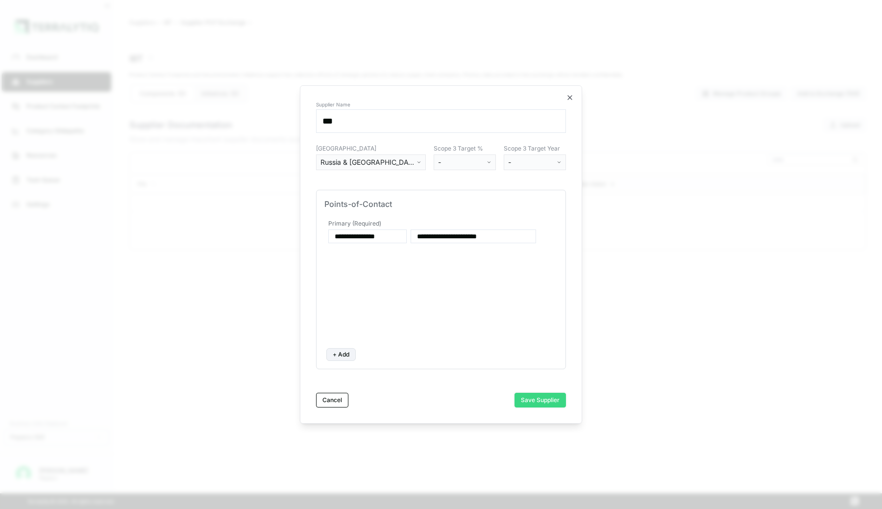
type input "**********"
click at [543, 394] on button "Save Supplier" at bounding box center [540, 400] width 51 height 15
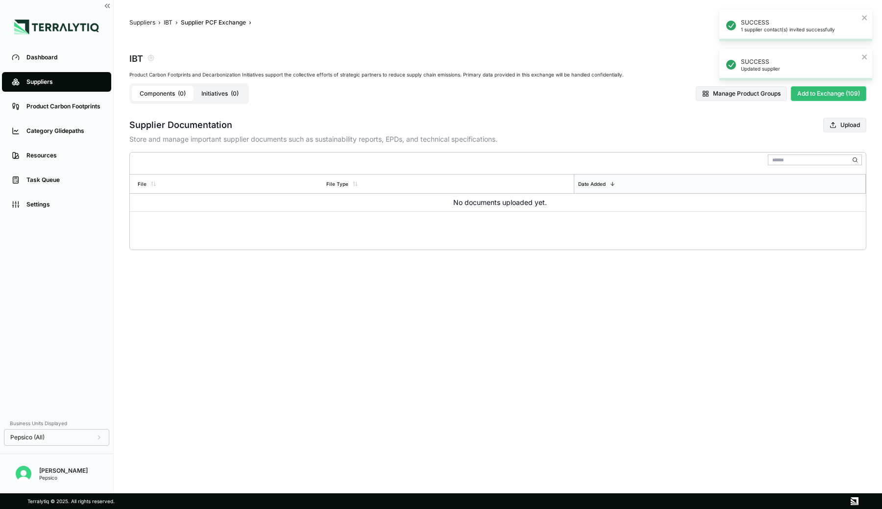
click at [804, 97] on button "Add to Exchange (109)" at bounding box center [828, 93] width 75 height 15
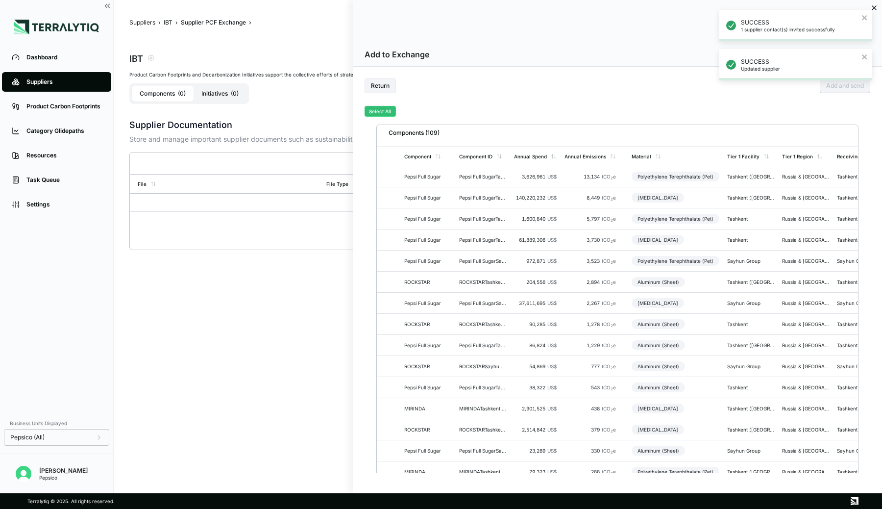
click at [382, 107] on button "Select All" at bounding box center [380, 111] width 31 height 11
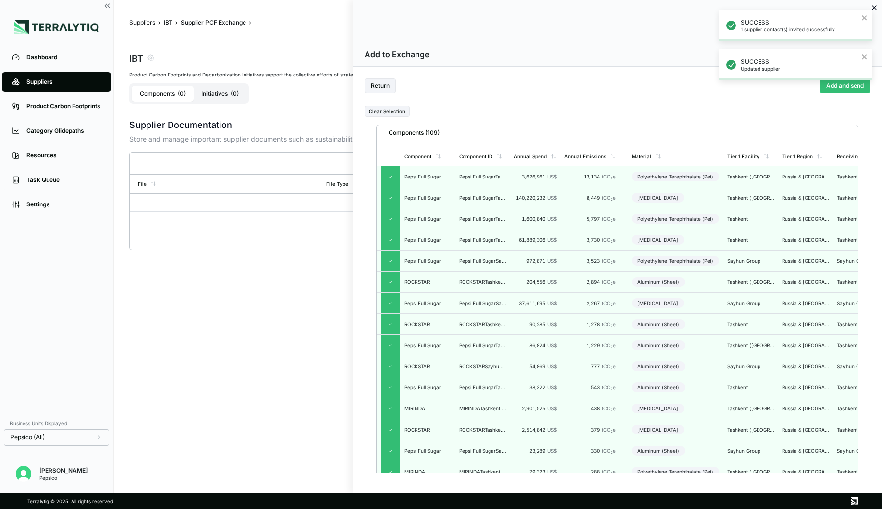
click at [849, 88] on div "SUCCESS 1 supplier contact(s) invited successfully SUCCESS Updated supplier" at bounding box center [796, 49] width 157 height 82
click at [835, 78] on button "Add and send" at bounding box center [845, 85] width 50 height 15
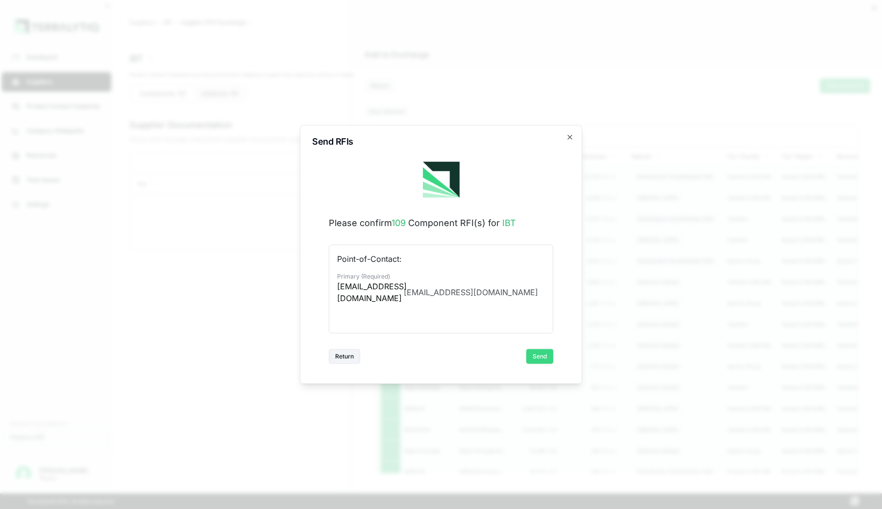
click at [542, 356] on button "Send" at bounding box center [539, 356] width 27 height 15
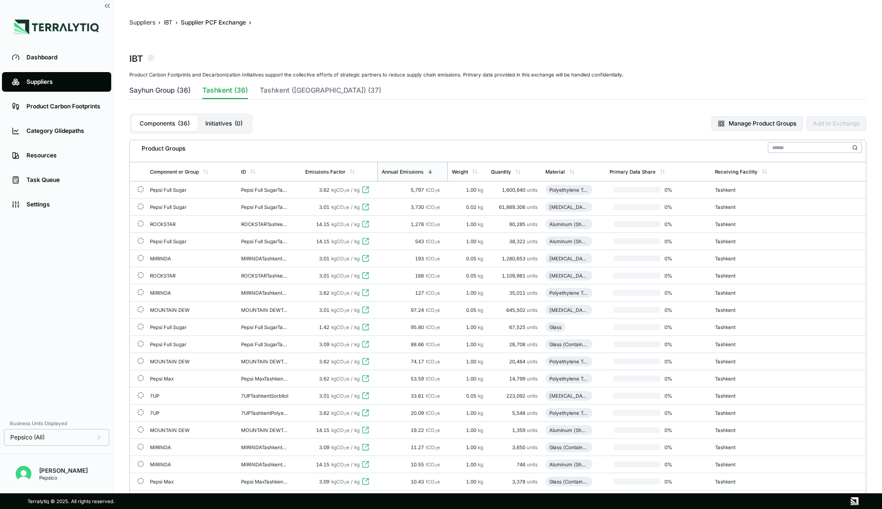
click at [151, 85] on button "Sayhun Group (36)" at bounding box center [159, 92] width 61 height 14
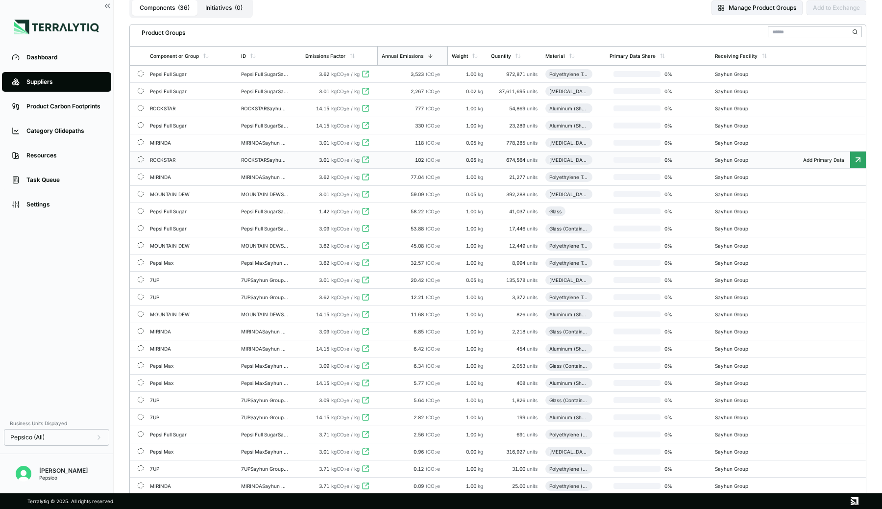
scroll to position [115, 0]
click at [572, 60] on div "Material" at bounding box center [574, 57] width 64 height 19
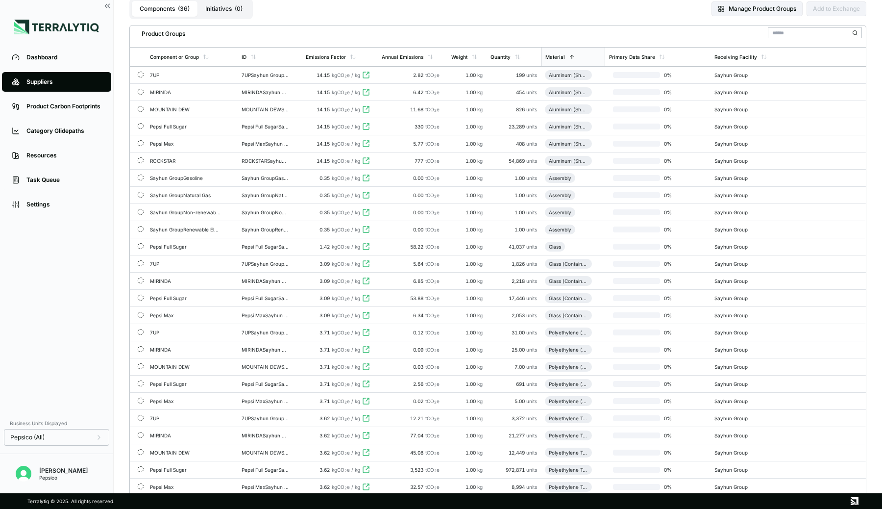
click at [494, 231] on div "1.00 units" at bounding box center [514, 229] width 47 height 6
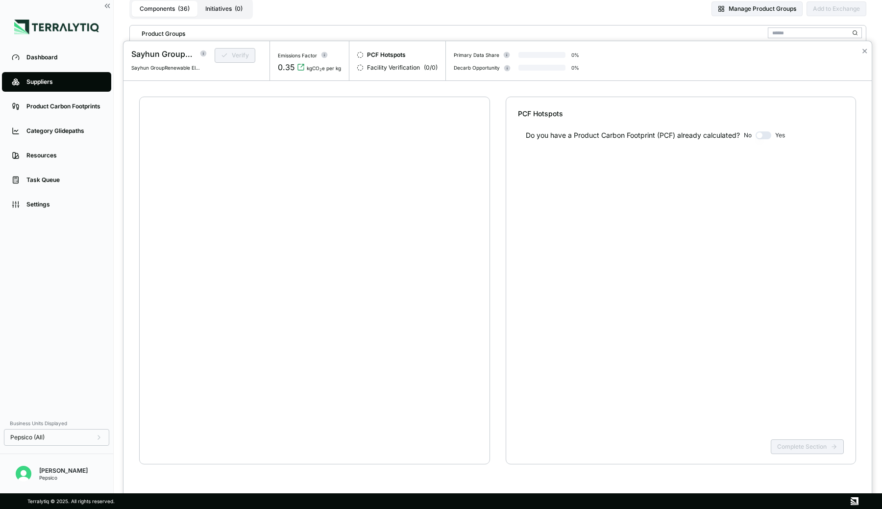
scroll to position [19, 0]
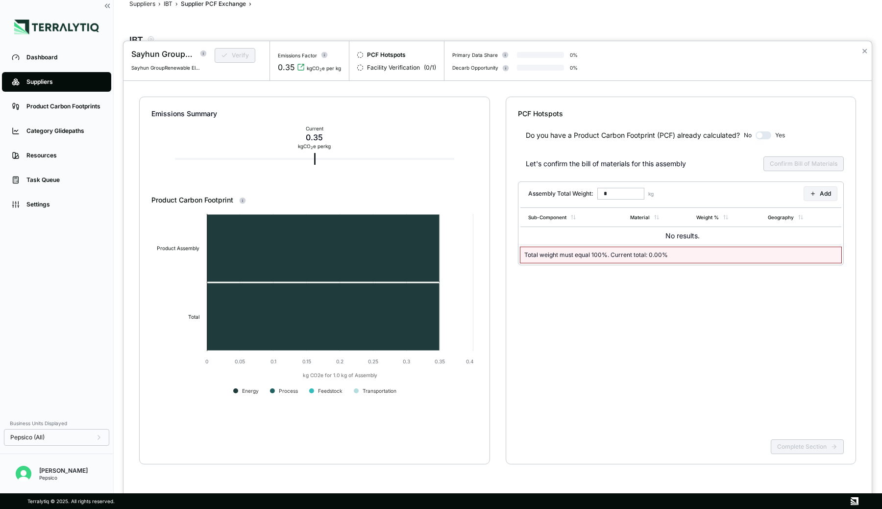
click at [800, 445] on div "Complete Section" at bounding box center [681, 454] width 326 height 38
click at [814, 194] on icon at bounding box center [813, 194] width 3 height 0
click at [703, 236] on input "****" at bounding box center [699, 235] width 31 height 12
drag, startPoint x: 695, startPoint y: 235, endPoint x: 733, endPoint y: 235, distance: 37.7
click at [733, 235] on td "**** %" at bounding box center [708, 235] width 56 height 17
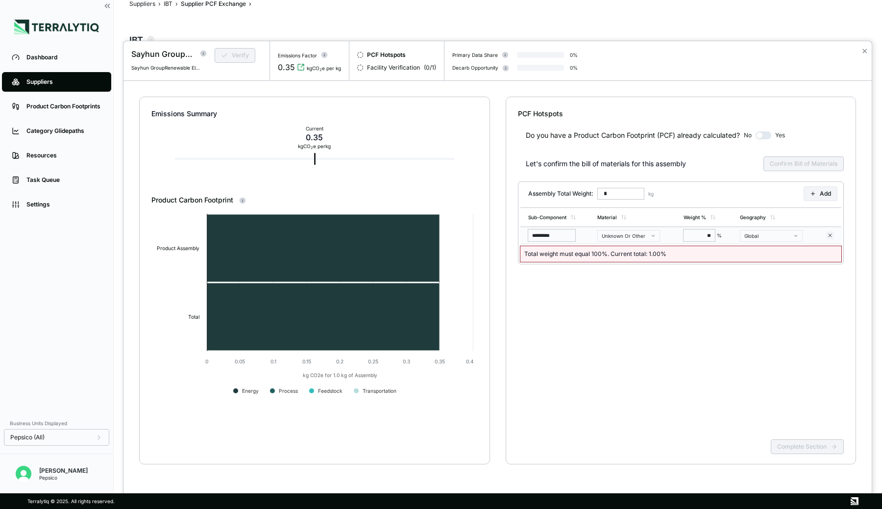
type input "***"
click at [706, 234] on input "****" at bounding box center [699, 235] width 31 height 12
type input "***"
click at [702, 290] on div "Do you have a Product Carbon Footprint (PCF) already calculated? No Yes Let's c…" at bounding box center [681, 277] width 326 height 317
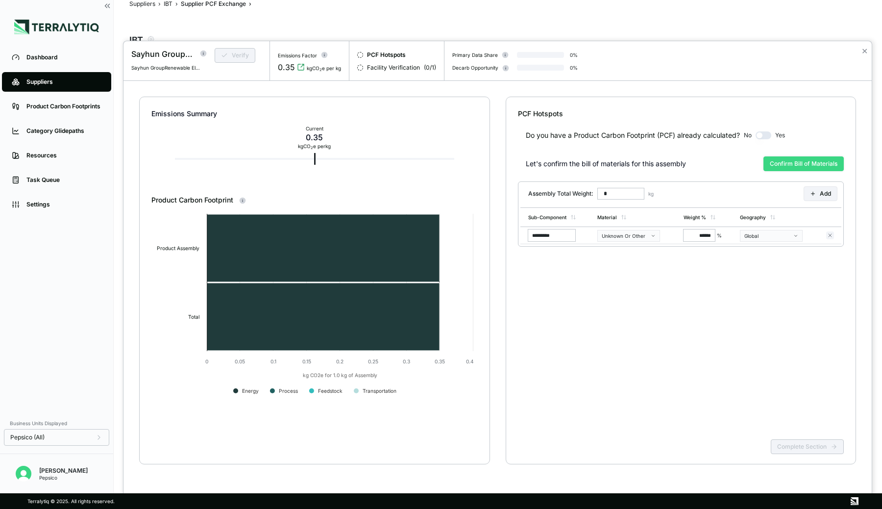
click at [812, 162] on button "Confirm Bill of Materials" at bounding box center [804, 163] width 80 height 15
type input "*****"
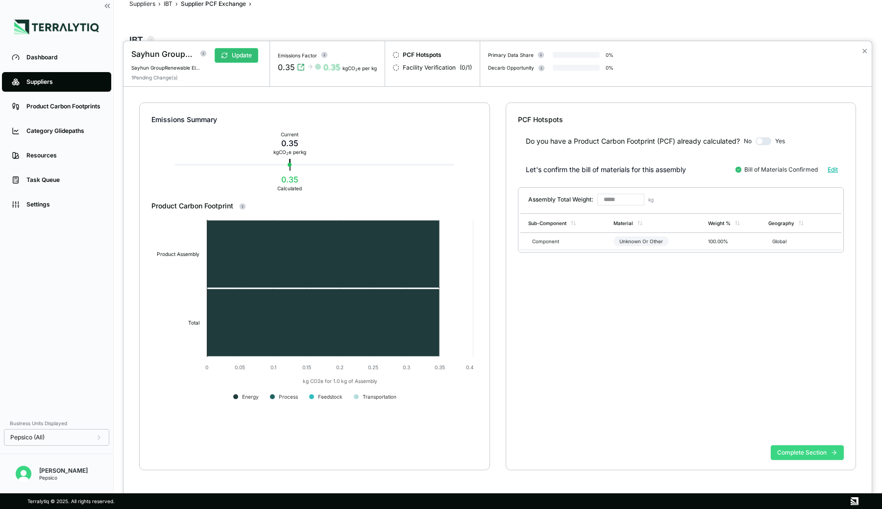
click at [821, 451] on button "Complete Section" at bounding box center [807, 452] width 73 height 15
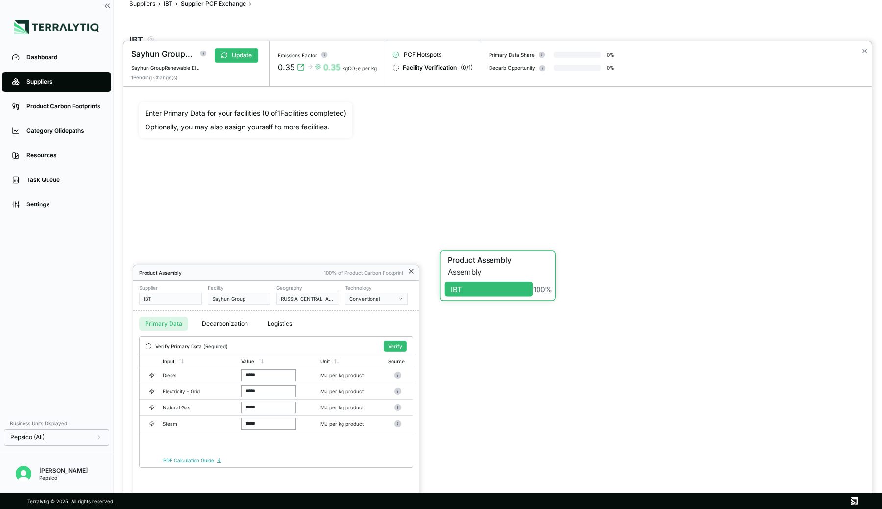
click at [410, 272] on icon at bounding box center [411, 271] width 4 height 4
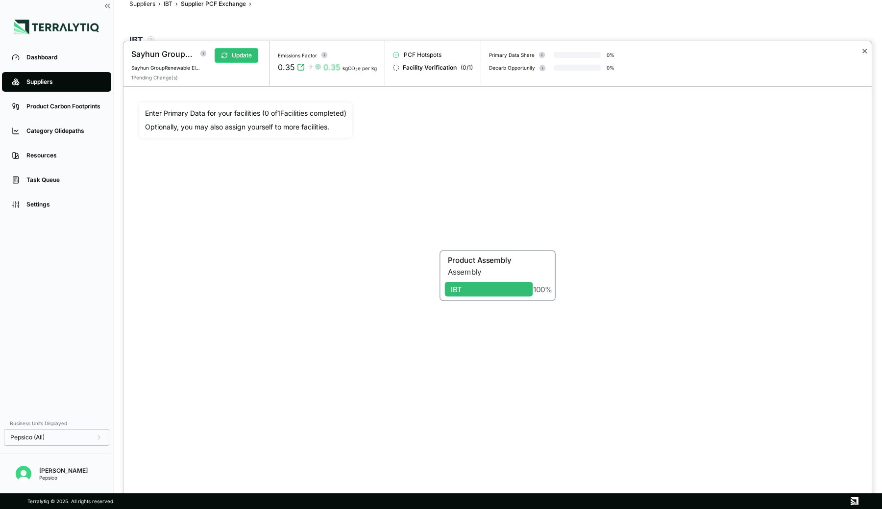
click at [868, 50] on button "✕" at bounding box center [865, 51] width 6 height 12
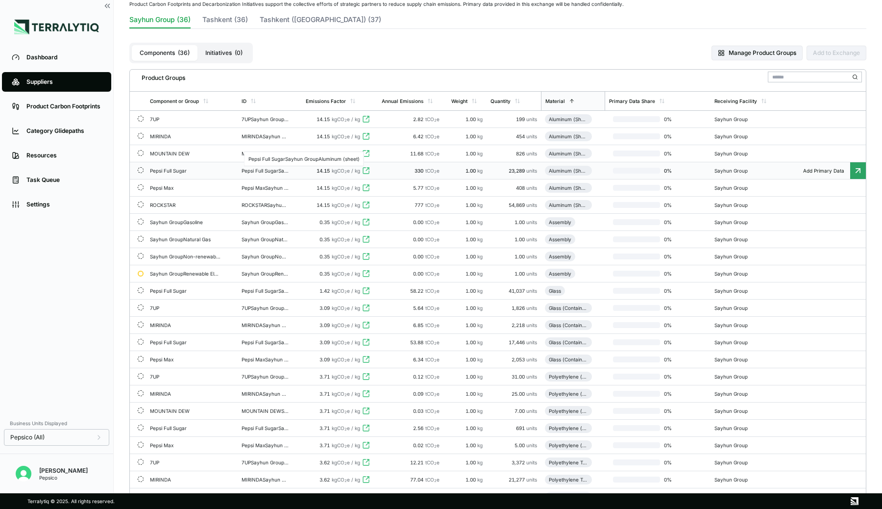
scroll to position [71, 0]
click at [206, 254] on div "Sayhun GroupNon-renewable Electricity" at bounding box center [185, 256] width 71 height 6
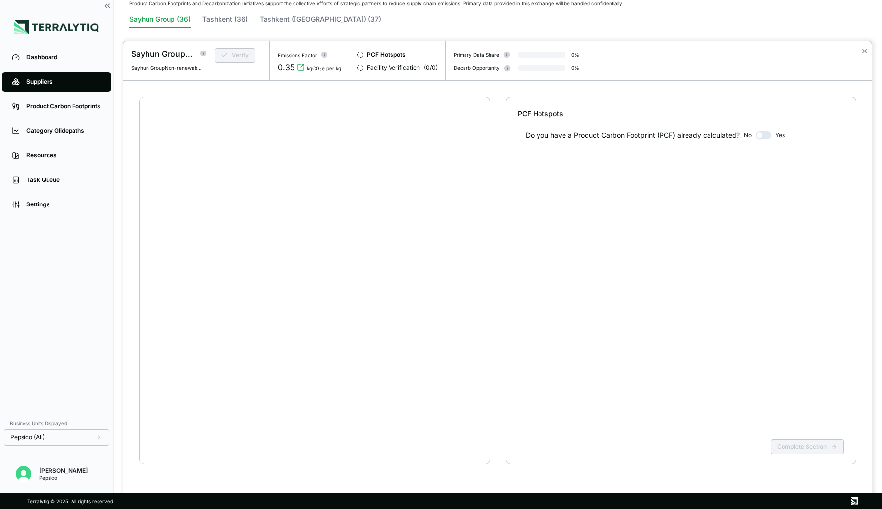
scroll to position [19, 0]
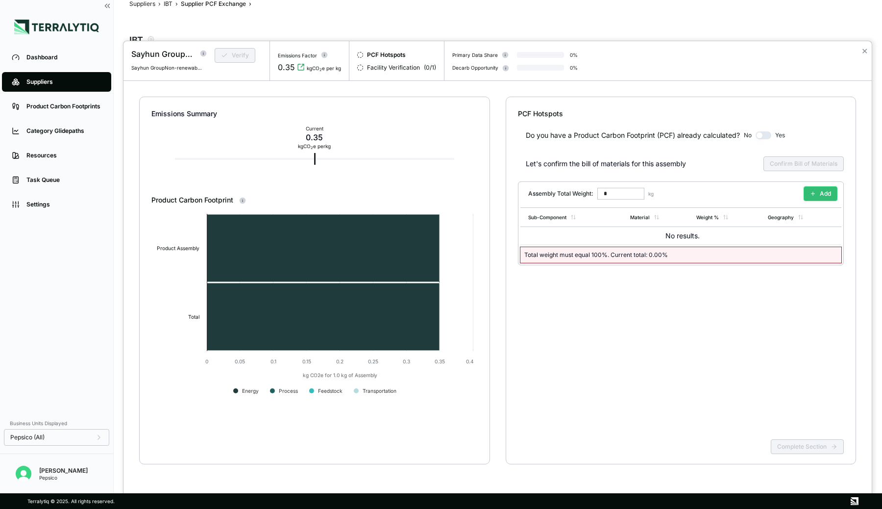
click at [812, 193] on icon at bounding box center [813, 194] width 6 height 6
drag, startPoint x: 698, startPoint y: 235, endPoint x: 720, endPoint y: 236, distance: 21.1
click at [720, 236] on div "**** %" at bounding box center [708, 235] width 49 height 12
type input "***"
click at [697, 296] on div "Do you have a Product Carbon Footprint (PCF) already calculated? No Yes Let's c…" at bounding box center [681, 277] width 326 height 317
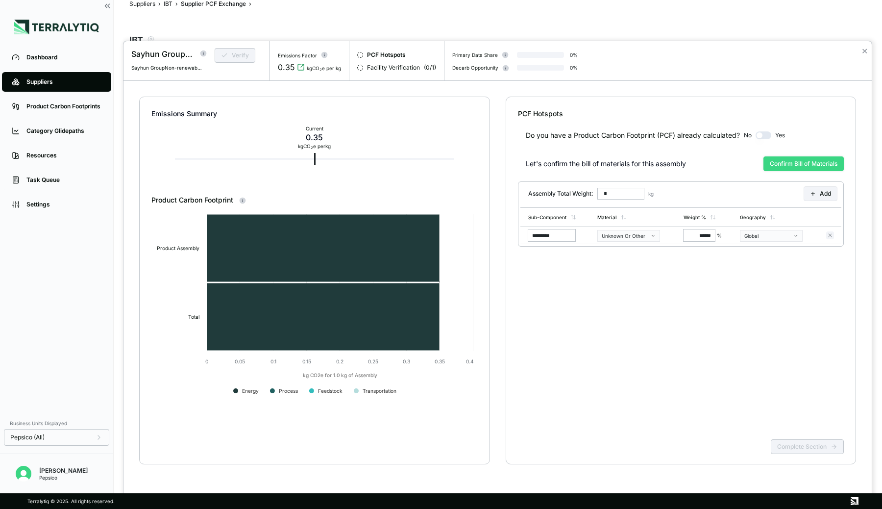
click at [820, 162] on button "Confirm Bill of Materials" at bounding box center [804, 163] width 80 height 15
type input "*****"
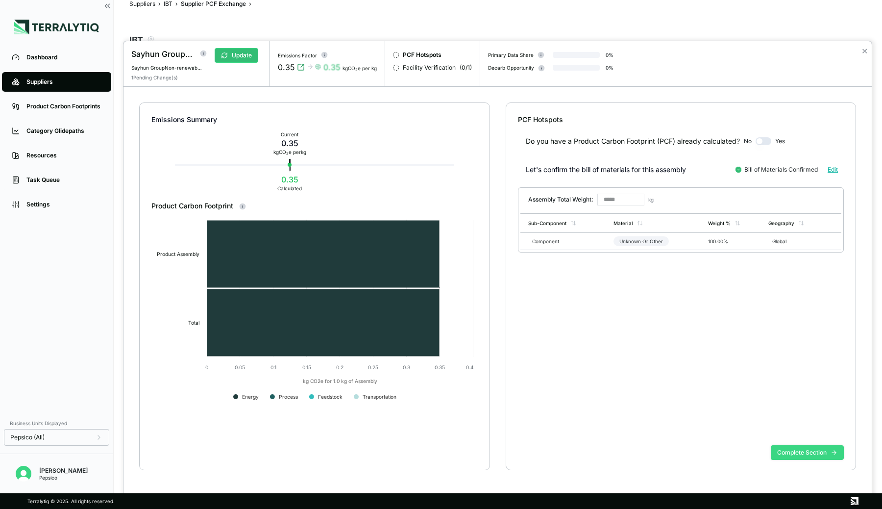
click at [798, 451] on button "Complete Section" at bounding box center [807, 452] width 73 height 15
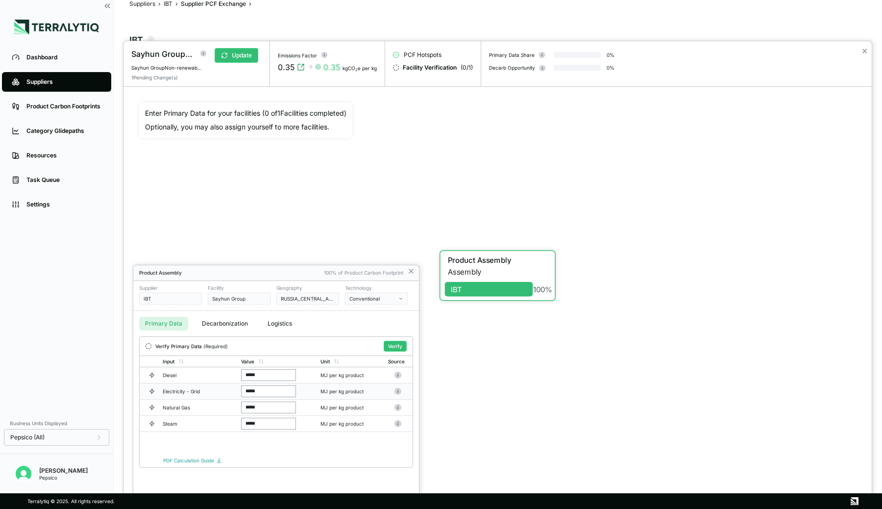
drag, startPoint x: 265, startPoint y: 390, endPoint x: 245, endPoint y: 390, distance: 19.6
click at [245, 390] on input "*****" at bounding box center [268, 391] width 55 height 12
paste input "******"
type input "**********"
drag, startPoint x: 271, startPoint y: 391, endPoint x: 243, endPoint y: 391, distance: 28.4
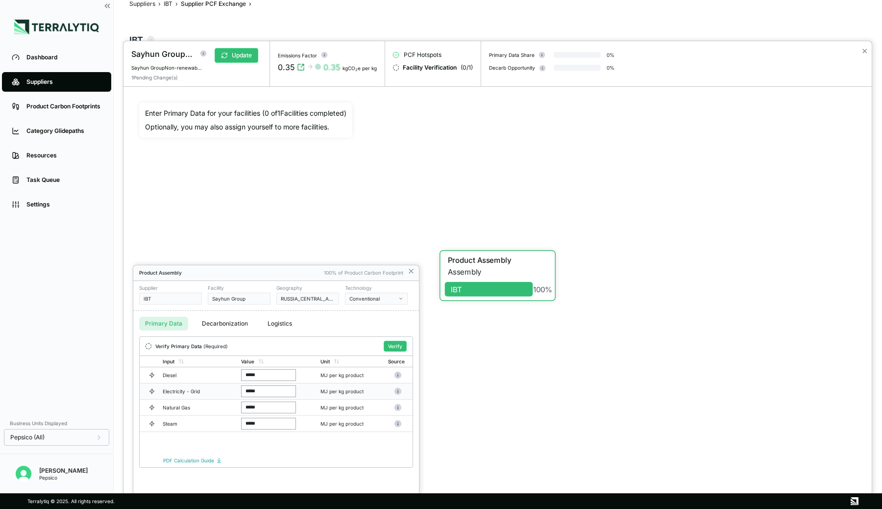
click at [243, 391] on input "*****" at bounding box center [268, 391] width 55 height 12
paste input "******"
type input "**********"
click at [265, 406] on input "*****" at bounding box center [268, 407] width 55 height 12
type input "*"
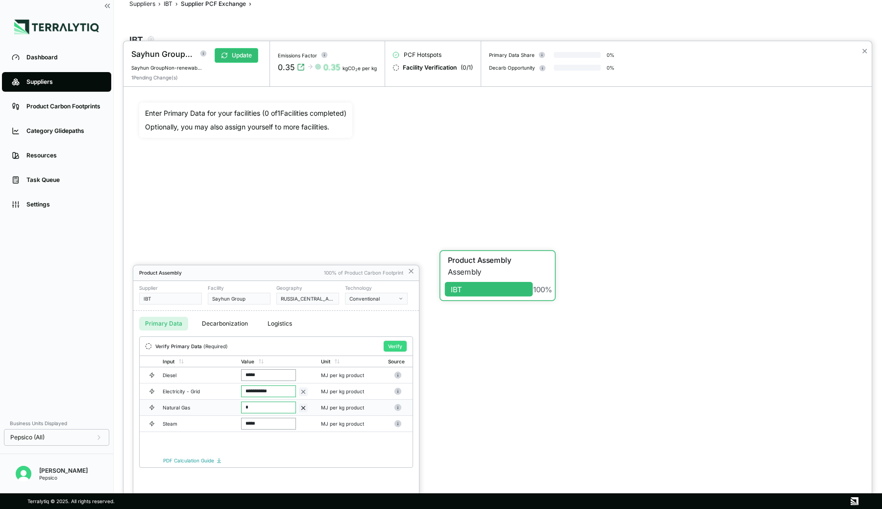
click at [395, 346] on button "Verify" at bounding box center [395, 346] width 23 height 11
click at [259, 391] on div "0" at bounding box center [269, 390] width 55 height 12
click at [386, 345] on button "Unlock Form" at bounding box center [388, 346] width 38 height 10
click at [394, 347] on button "Verify" at bounding box center [395, 346] width 23 height 11
click at [269, 391] on div "48.000" at bounding box center [269, 390] width 55 height 12
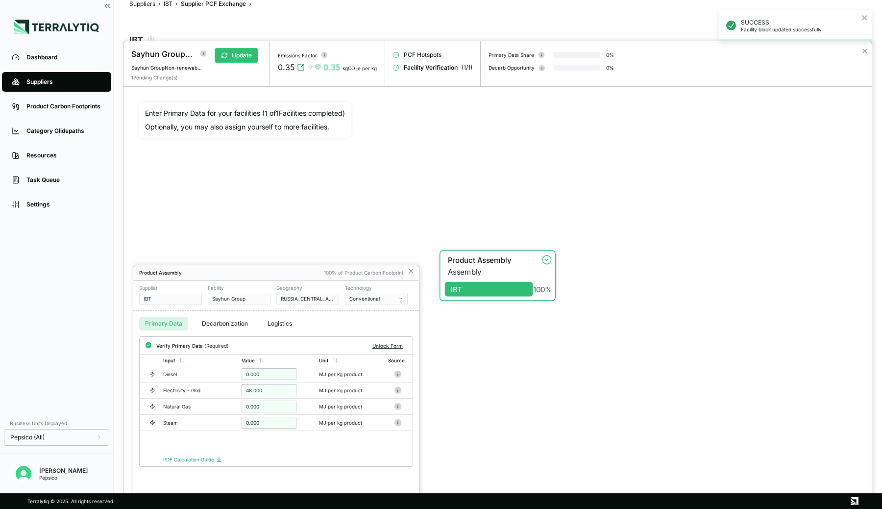
click at [394, 346] on button "Unlock Form" at bounding box center [388, 346] width 38 height 10
drag, startPoint x: 271, startPoint y: 388, endPoint x: 233, endPoint y: 388, distance: 37.7
click at [233, 388] on tr "Electricity - Grid ****** MJ per kg product" at bounding box center [276, 391] width 273 height 16
paste input "*****"
type input "**********"
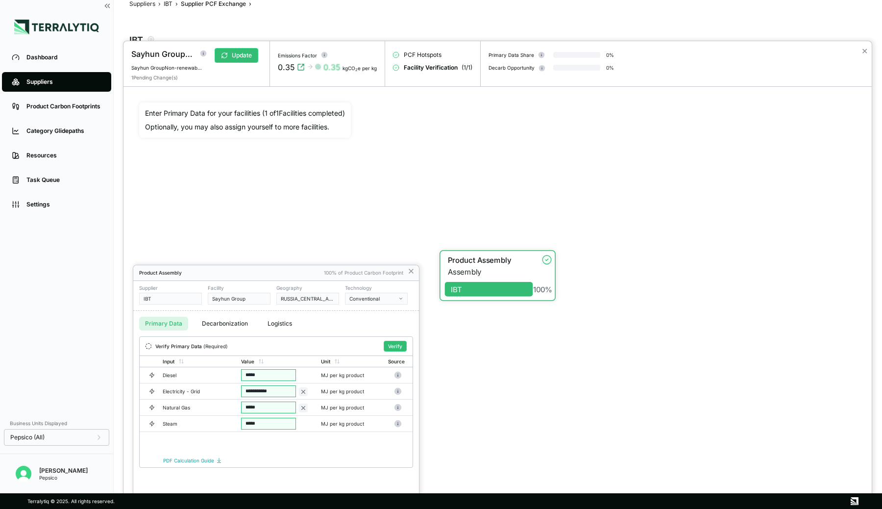
click at [288, 449] on div "**********" at bounding box center [276, 404] width 273 height 98
click at [396, 342] on button "Verify" at bounding box center [395, 346] width 23 height 11
click at [264, 389] on div "0" at bounding box center [269, 390] width 55 height 12
click at [384, 346] on button "Unlock Form" at bounding box center [388, 346] width 38 height 10
click at [253, 391] on input "**********" at bounding box center [268, 391] width 55 height 12
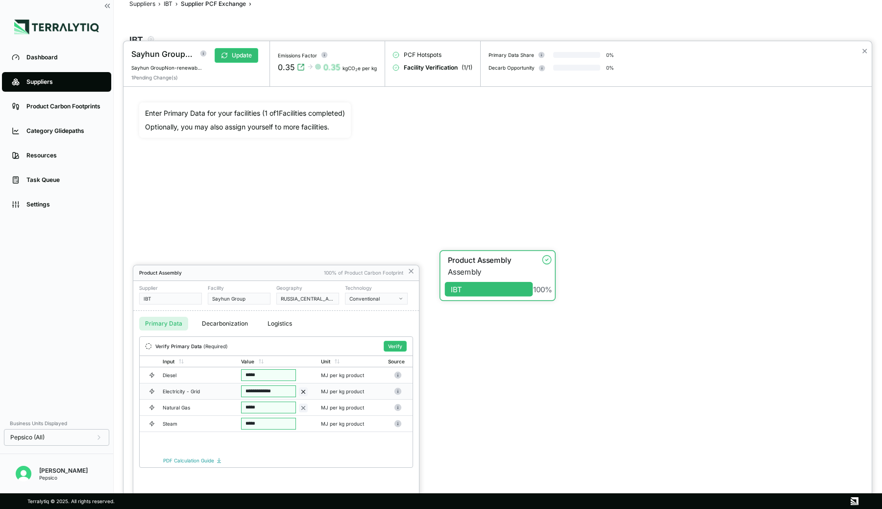
click at [263, 390] on input "**********" at bounding box center [268, 391] width 55 height 12
type input "**********"
click at [283, 391] on input "**********" at bounding box center [268, 391] width 55 height 12
click at [263, 391] on input "**********" at bounding box center [268, 391] width 55 height 12
click at [254, 392] on input "*********" at bounding box center [268, 391] width 55 height 12
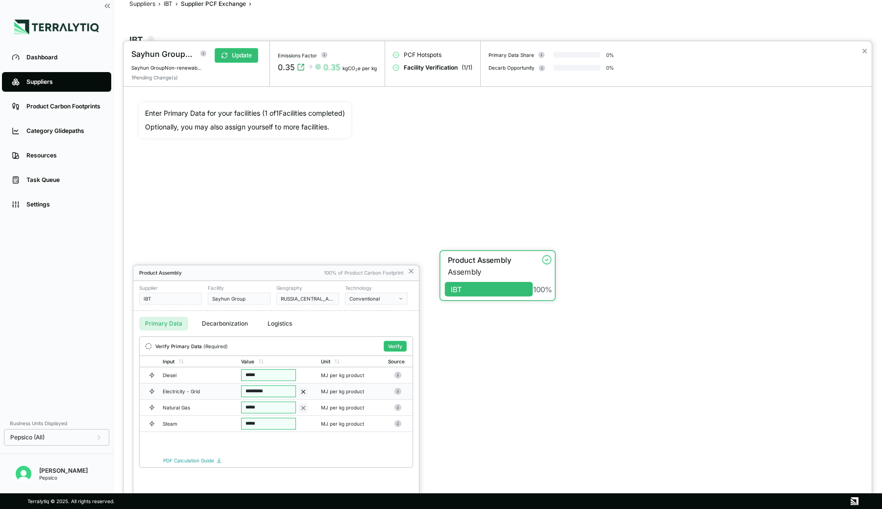
type input "********"
click at [277, 372] on input "*****" at bounding box center [268, 375] width 55 height 12
click at [400, 347] on button "Verify" at bounding box center [395, 346] width 23 height 11
click at [413, 271] on icon at bounding box center [411, 271] width 8 height 8
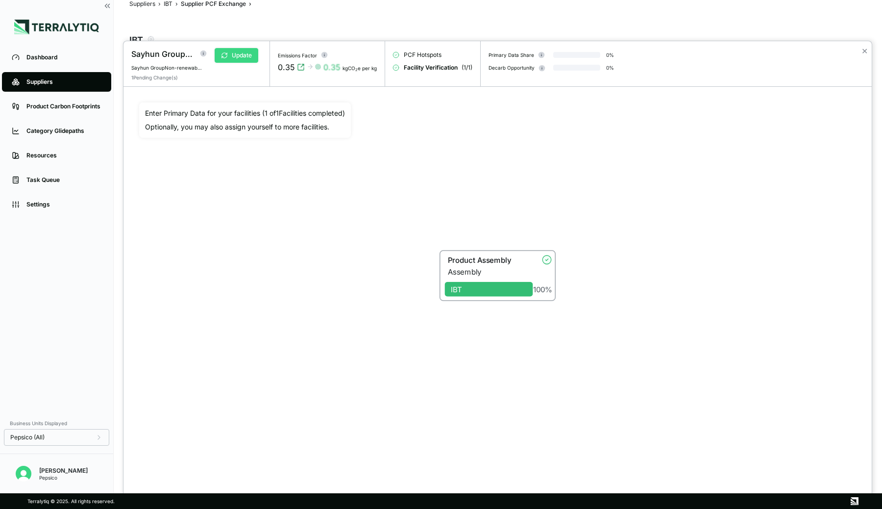
click at [249, 53] on button "Update" at bounding box center [237, 55] width 44 height 15
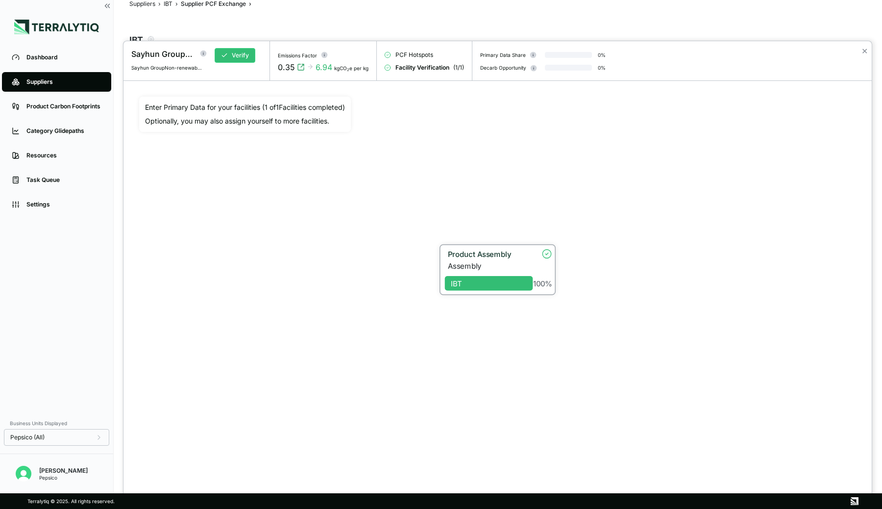
click at [501, 252] on div "Product Assembly" at bounding box center [487, 253] width 79 height 9
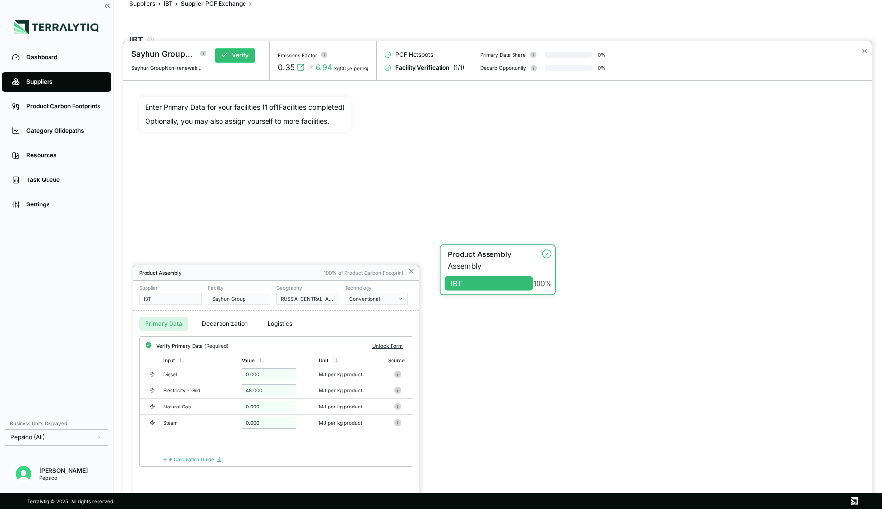
click at [378, 344] on button "Unlock Form" at bounding box center [388, 346] width 38 height 10
click at [269, 392] on input "******" at bounding box center [268, 391] width 55 height 12
click at [274, 391] on input "**" at bounding box center [268, 391] width 55 height 12
paste input "text"
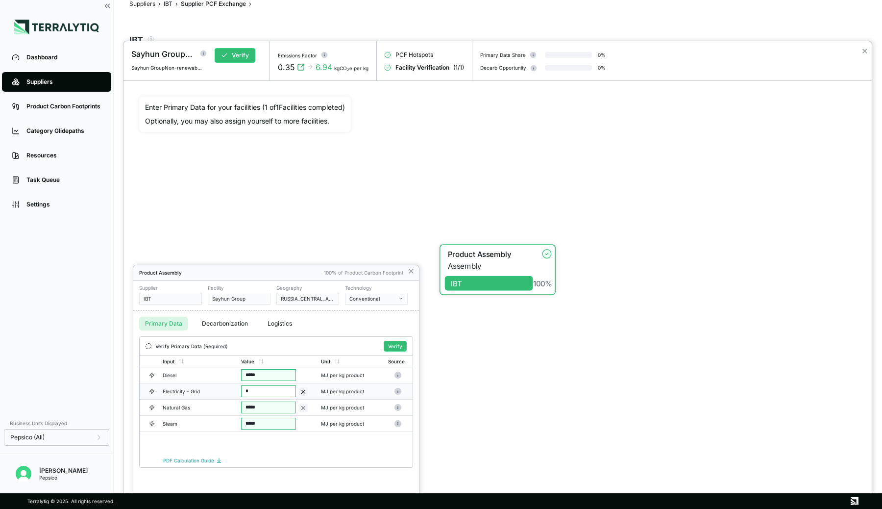
drag, startPoint x: 266, startPoint y: 391, endPoint x: 240, endPoint y: 391, distance: 26.0
click at [240, 391] on td "*" at bounding box center [277, 391] width 80 height 16
click at [266, 391] on input "*" at bounding box center [268, 391] width 55 height 12
type input "********"
click at [268, 441] on div "Input Value Unit Source Diesel ***** MJ per kg product Electricity - Grid * MJ …" at bounding box center [276, 404] width 273 height 98
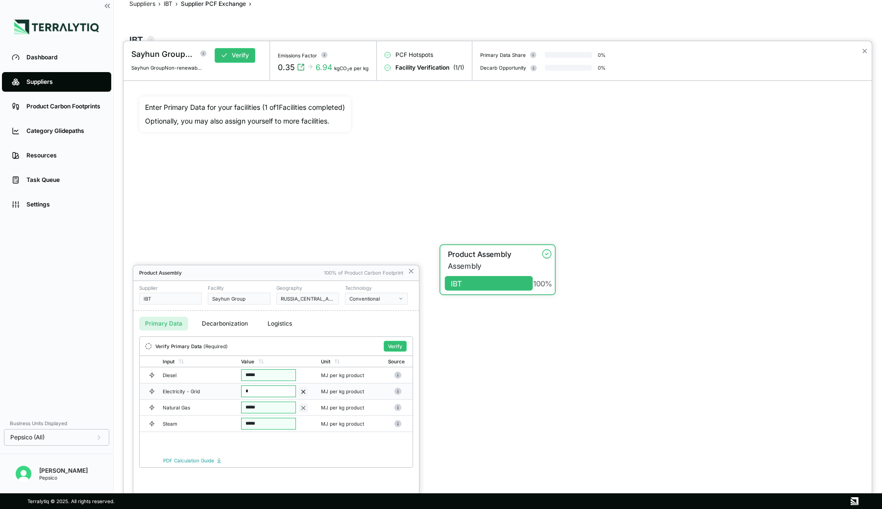
click at [262, 395] on input "*" at bounding box center [268, 391] width 55 height 12
type input "*"
click at [262, 393] on input "*" at bounding box center [268, 391] width 55 height 12
type input "********"
click at [393, 346] on button "Verify" at bounding box center [395, 346] width 23 height 11
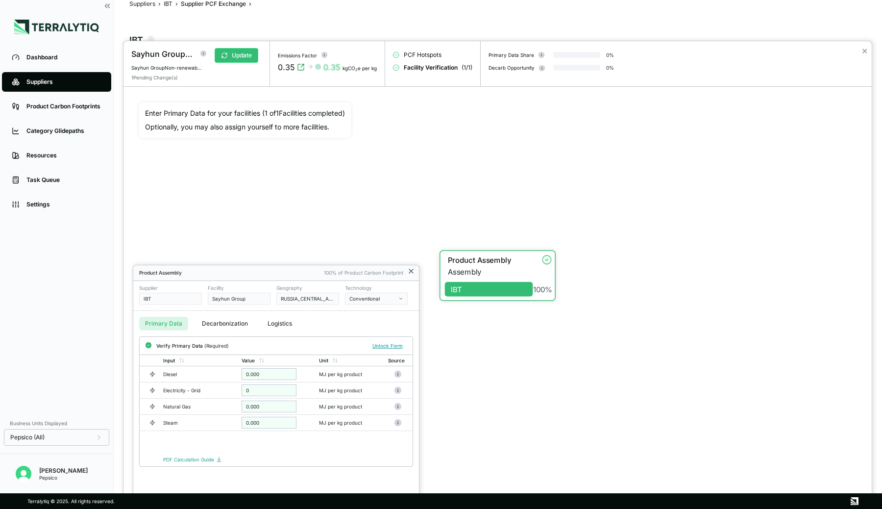
click at [412, 270] on icon at bounding box center [411, 271] width 4 height 4
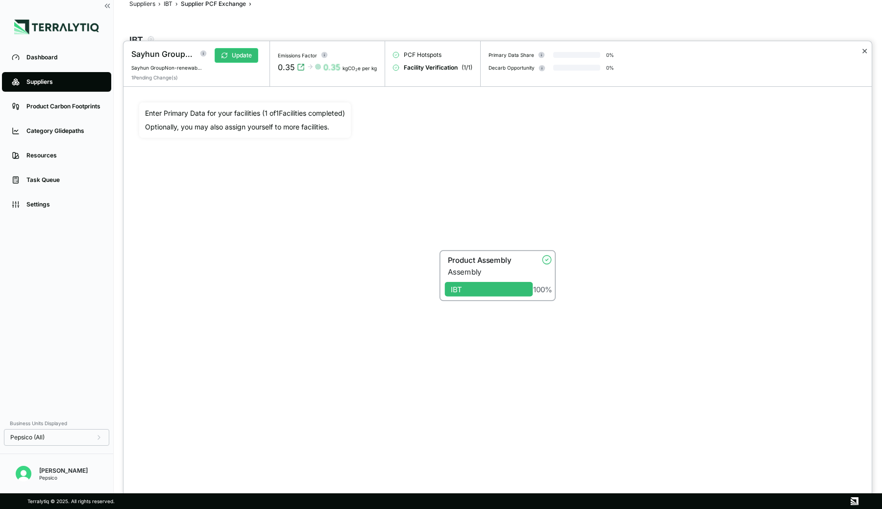
click at [864, 53] on button "✕" at bounding box center [865, 51] width 6 height 12
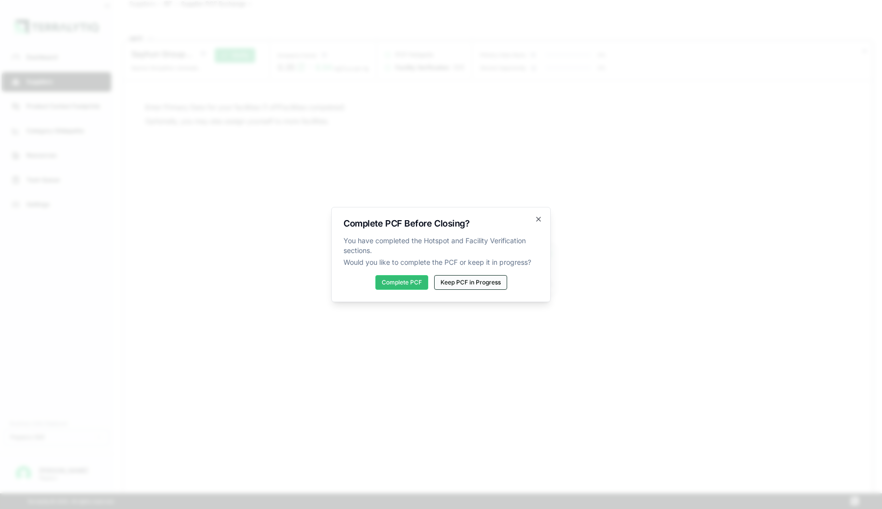
click at [475, 283] on button "Keep PCF in Progress" at bounding box center [470, 282] width 73 height 15
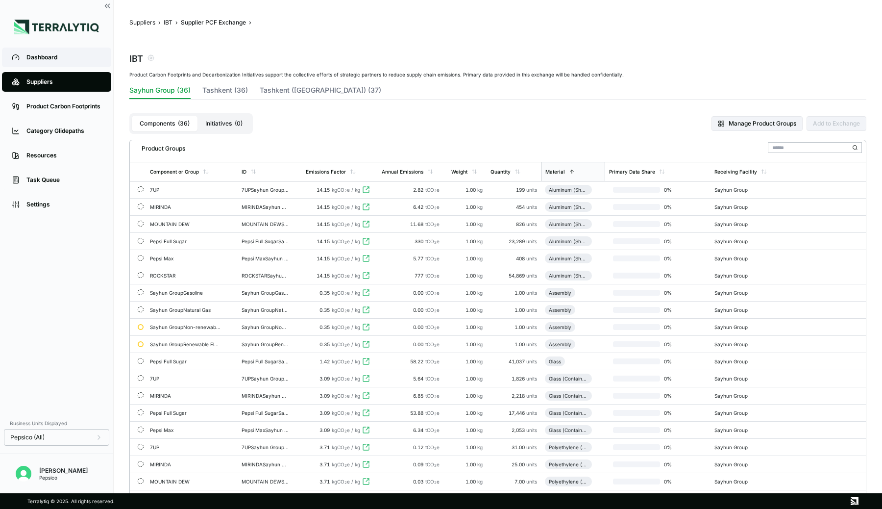
click at [46, 59] on div "Dashboard" at bounding box center [63, 57] width 75 height 8
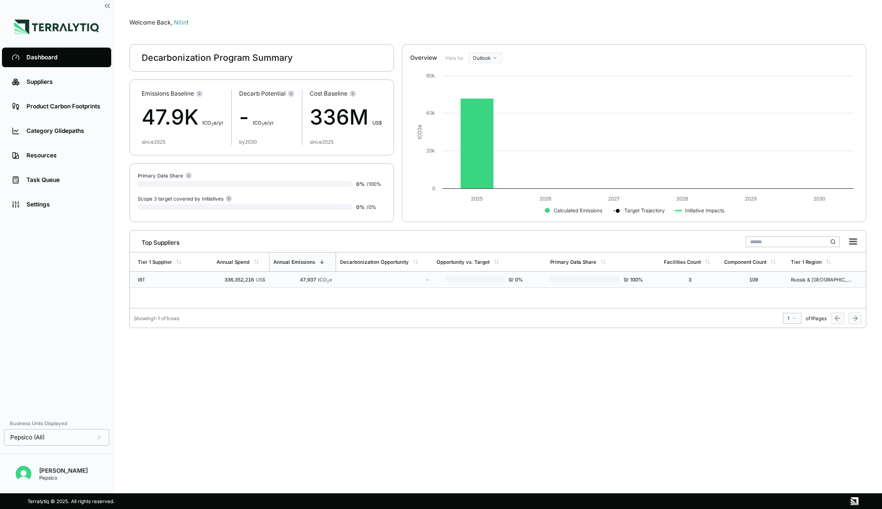
click at [236, 279] on div "336,352,216 US$" at bounding box center [241, 279] width 49 height 6
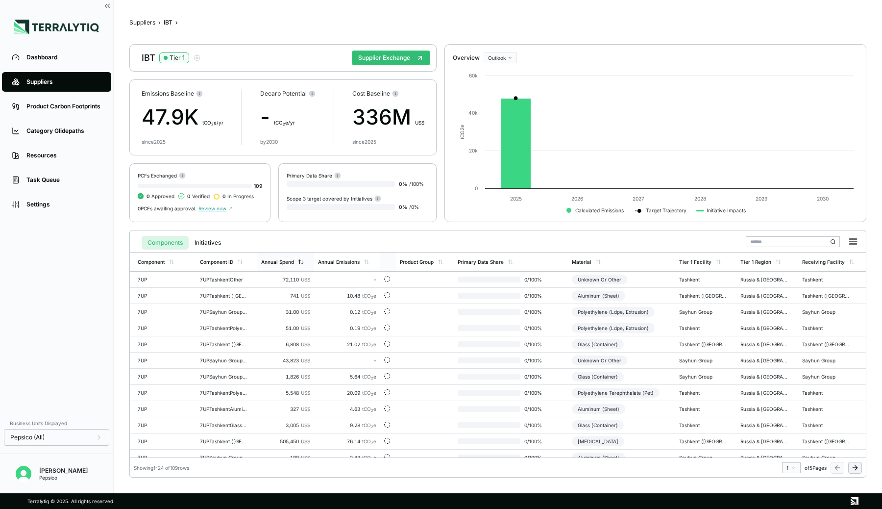
click at [298, 263] on icon at bounding box center [301, 262] width 6 height 6
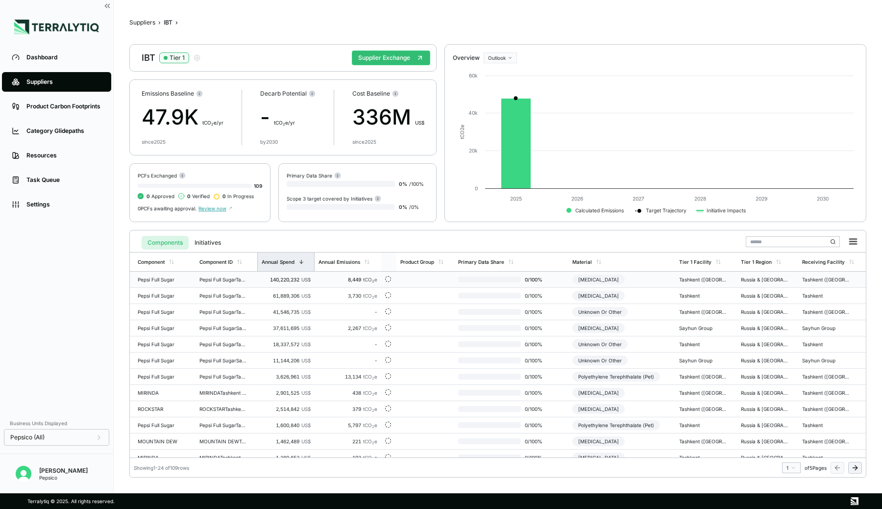
click at [269, 281] on div "140,220,232 US$" at bounding box center [286, 279] width 50 height 6
